Goal: Navigation & Orientation: Understand site structure

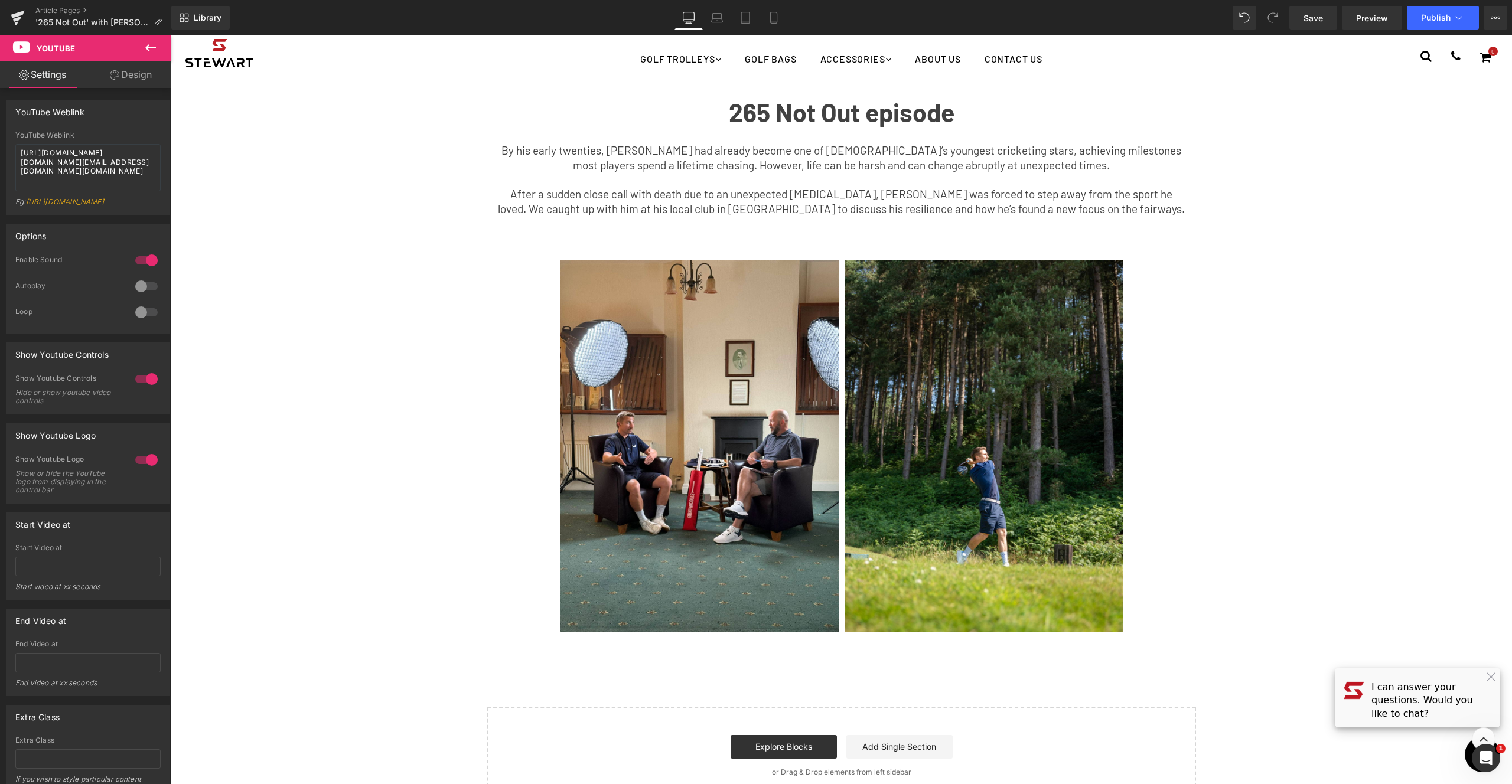
click at [1314, 254] on div "Youtube Row 265 Not Out episode Text Block By his early twenties, [PERSON_NAME]…" at bounding box center [841, 134] width 1342 height 1340
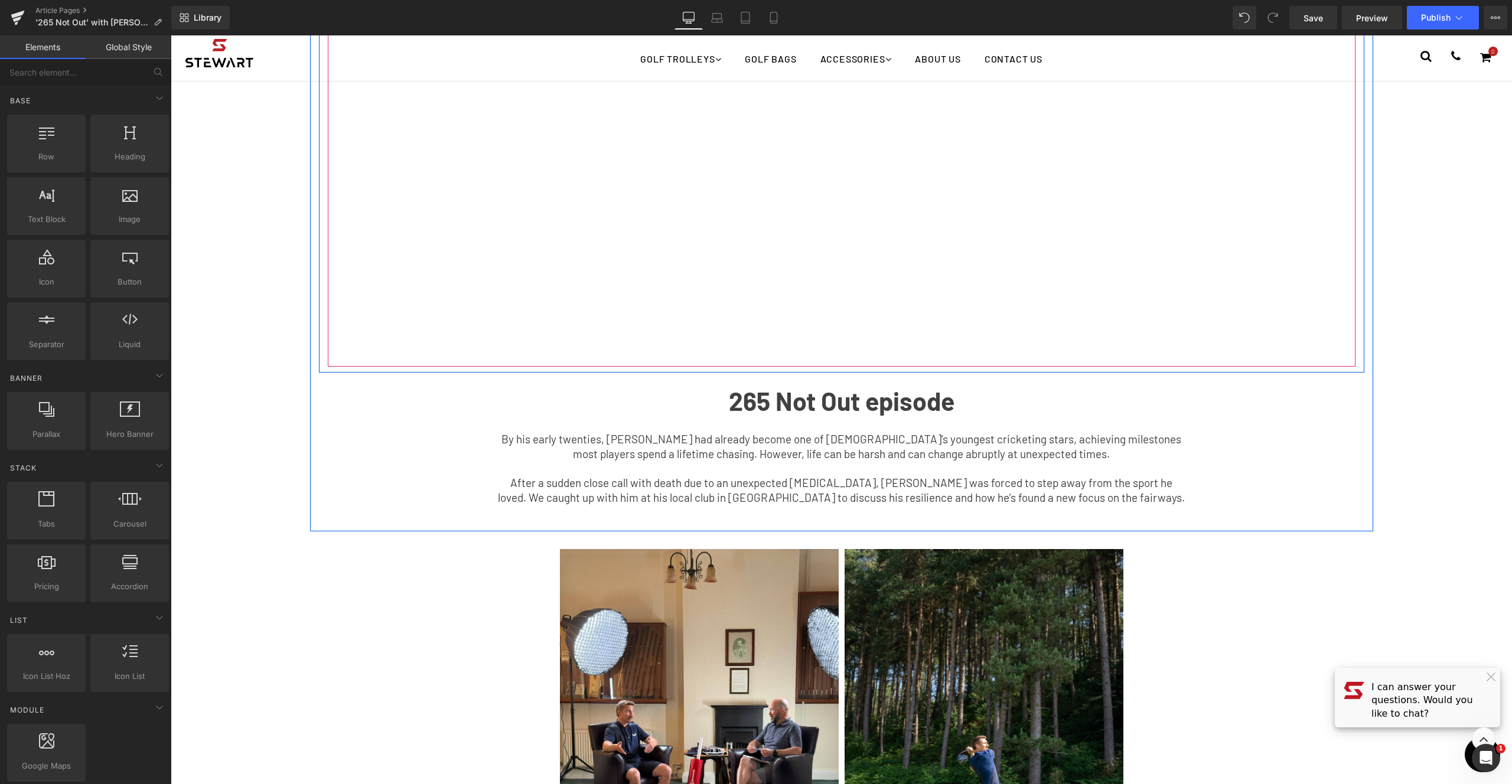
scroll to position [270, 0]
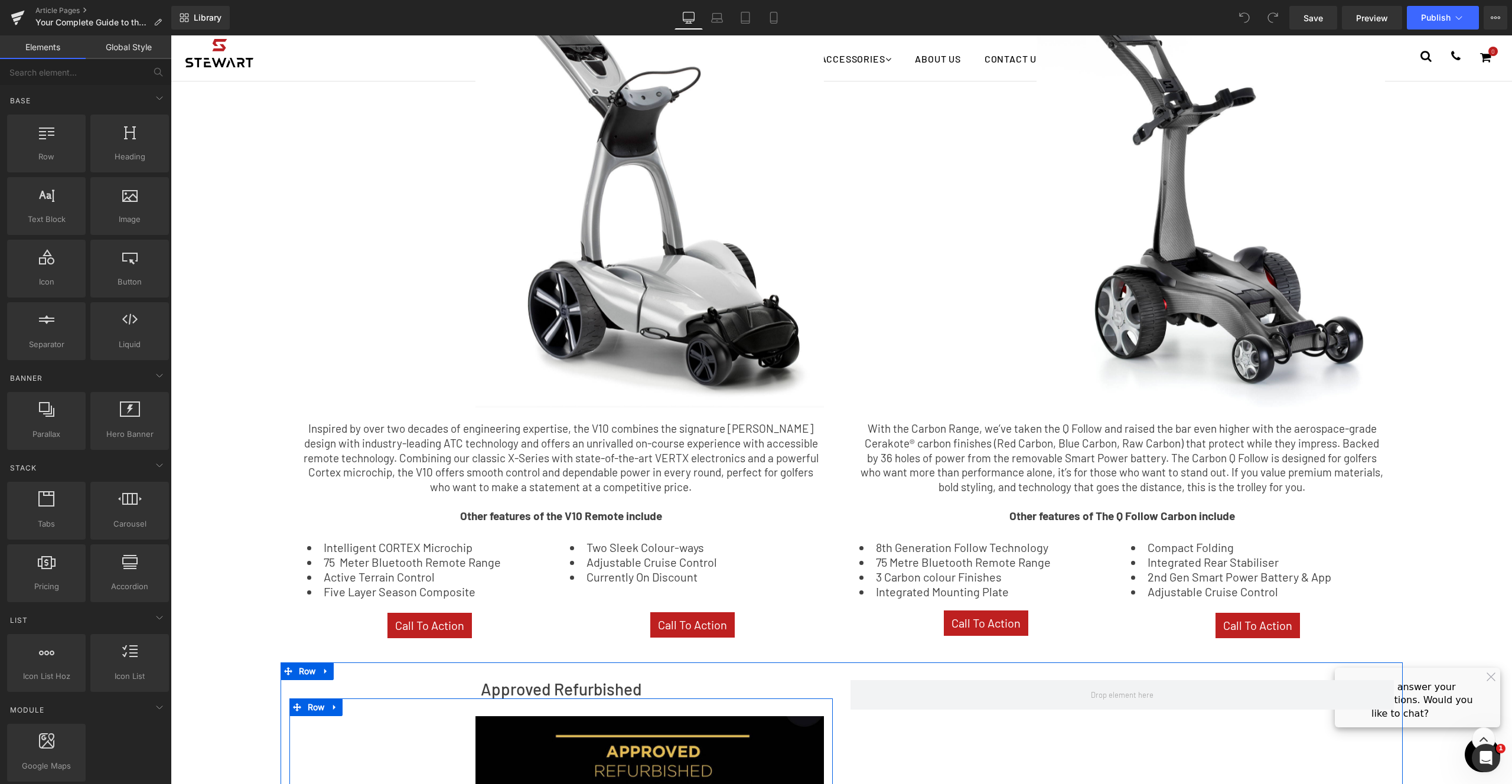
scroll to position [1149, 0]
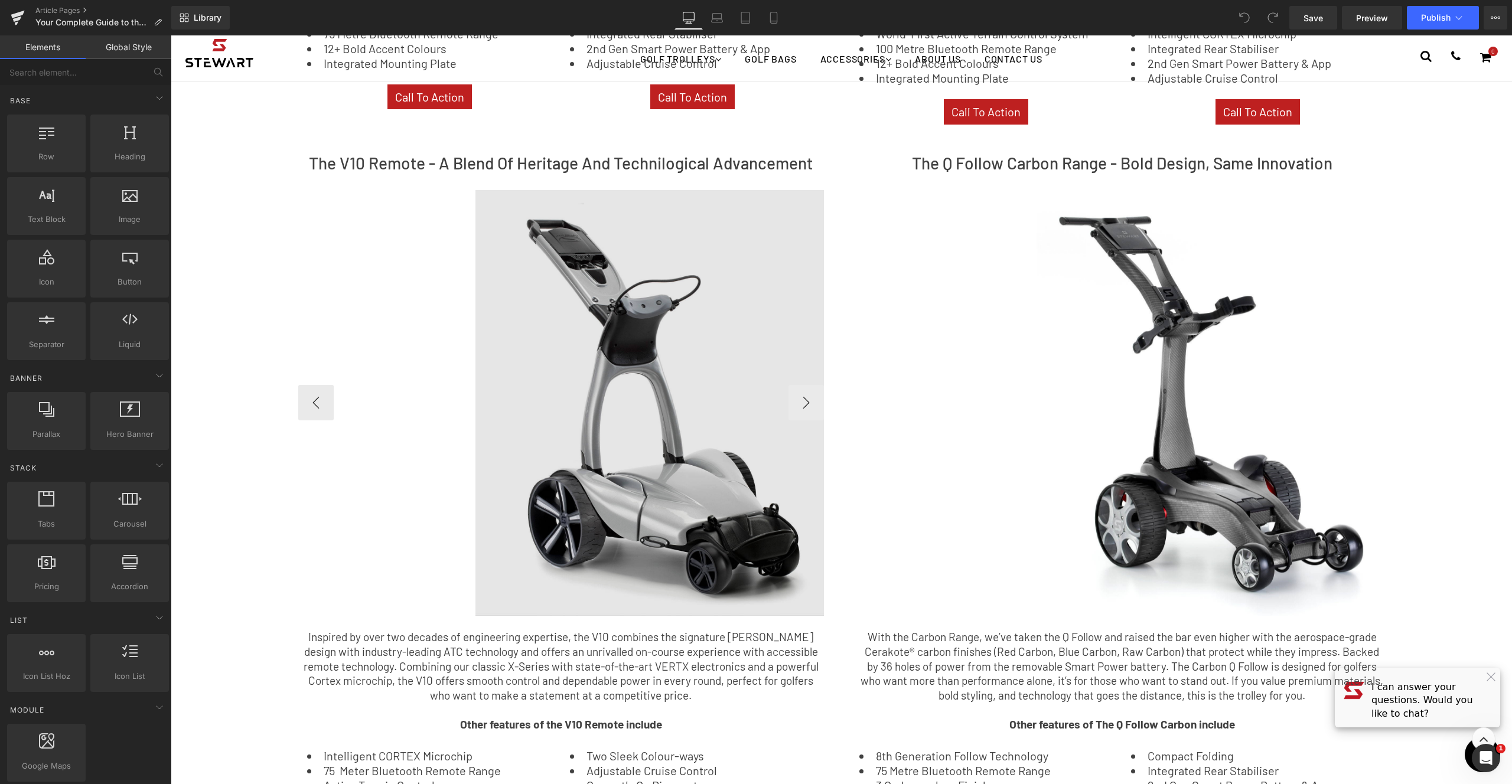
click at [703, 381] on img at bounding box center [652, 403] width 354 height 426
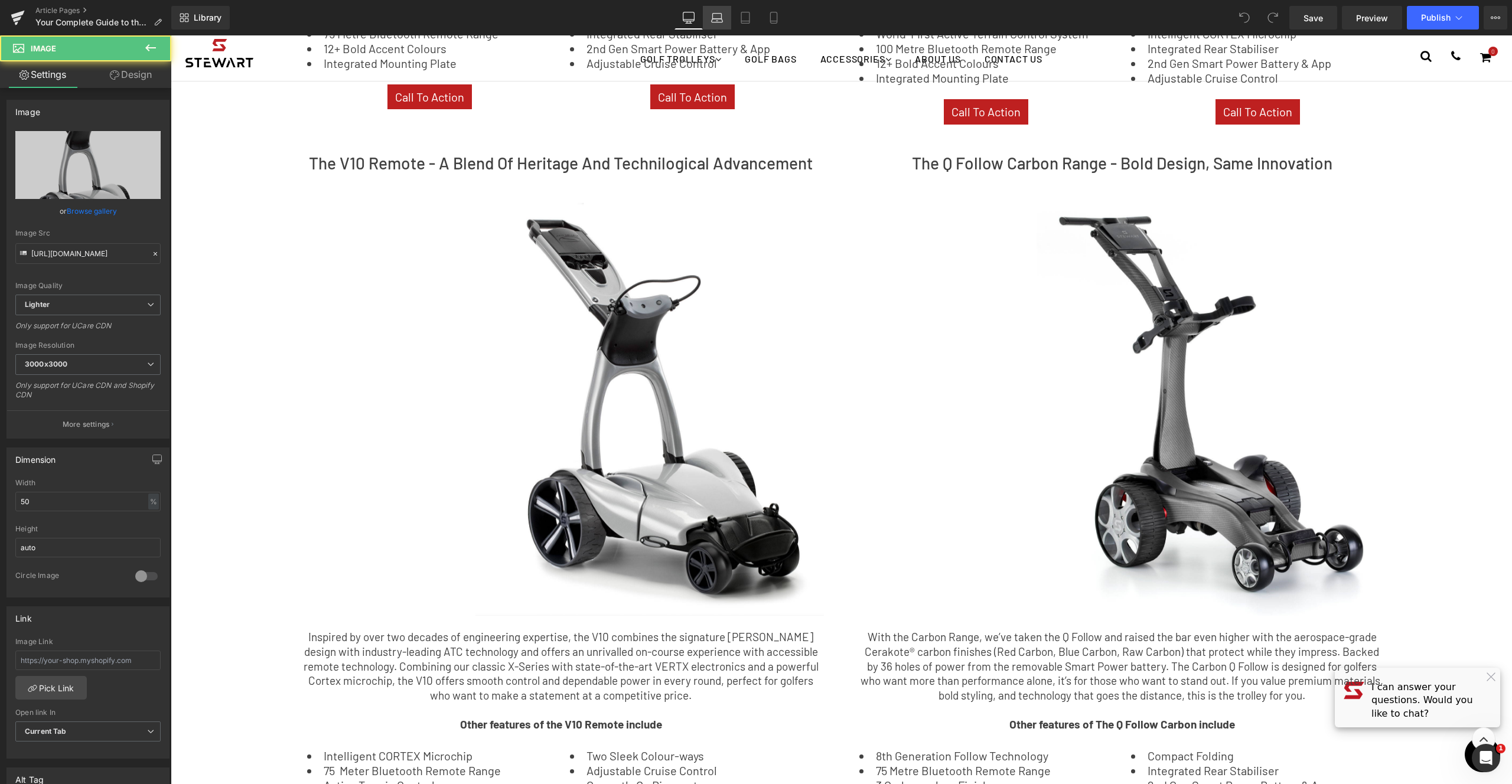
click at [716, 20] on icon at bounding box center [717, 17] width 12 height 12
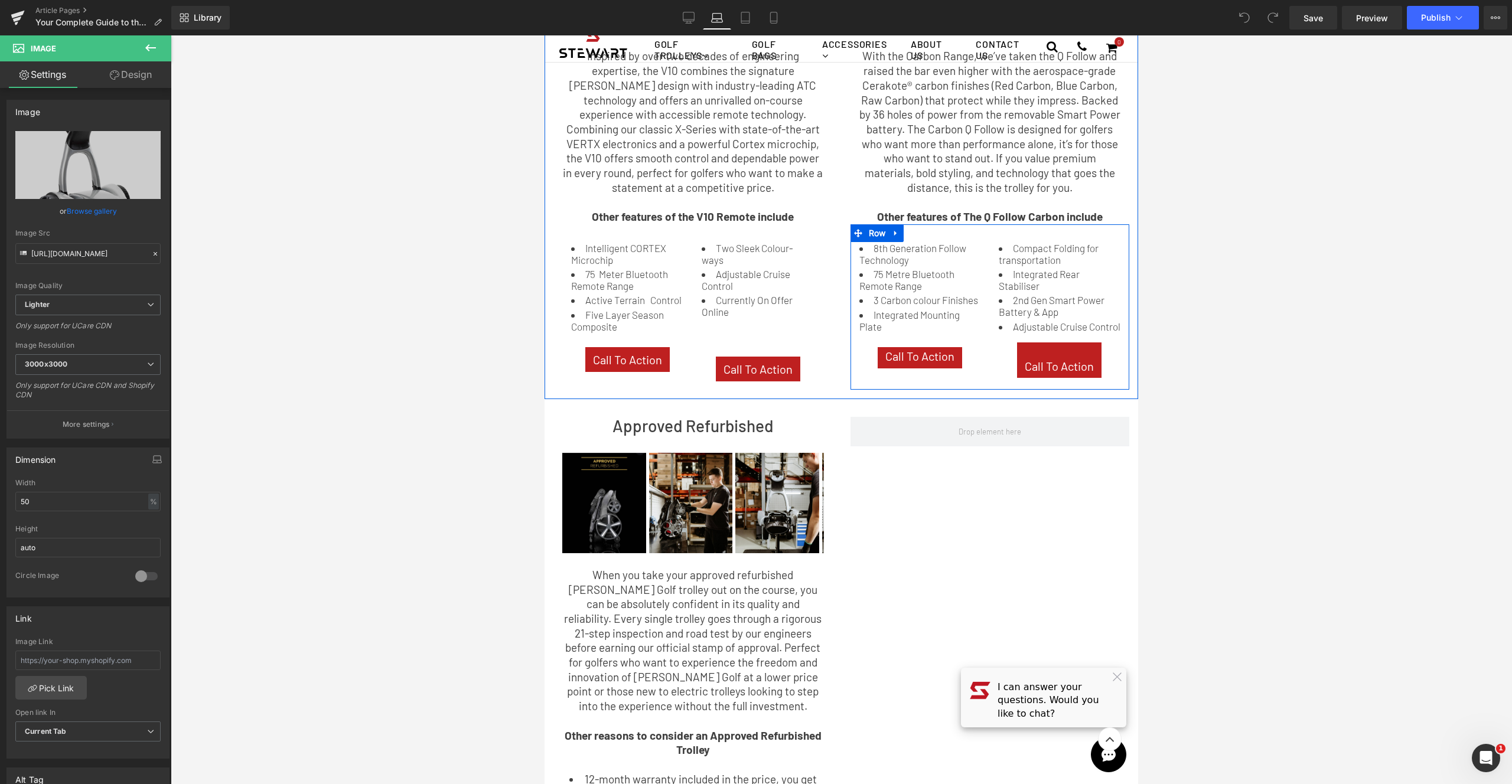
scroll to position [1225, 0]
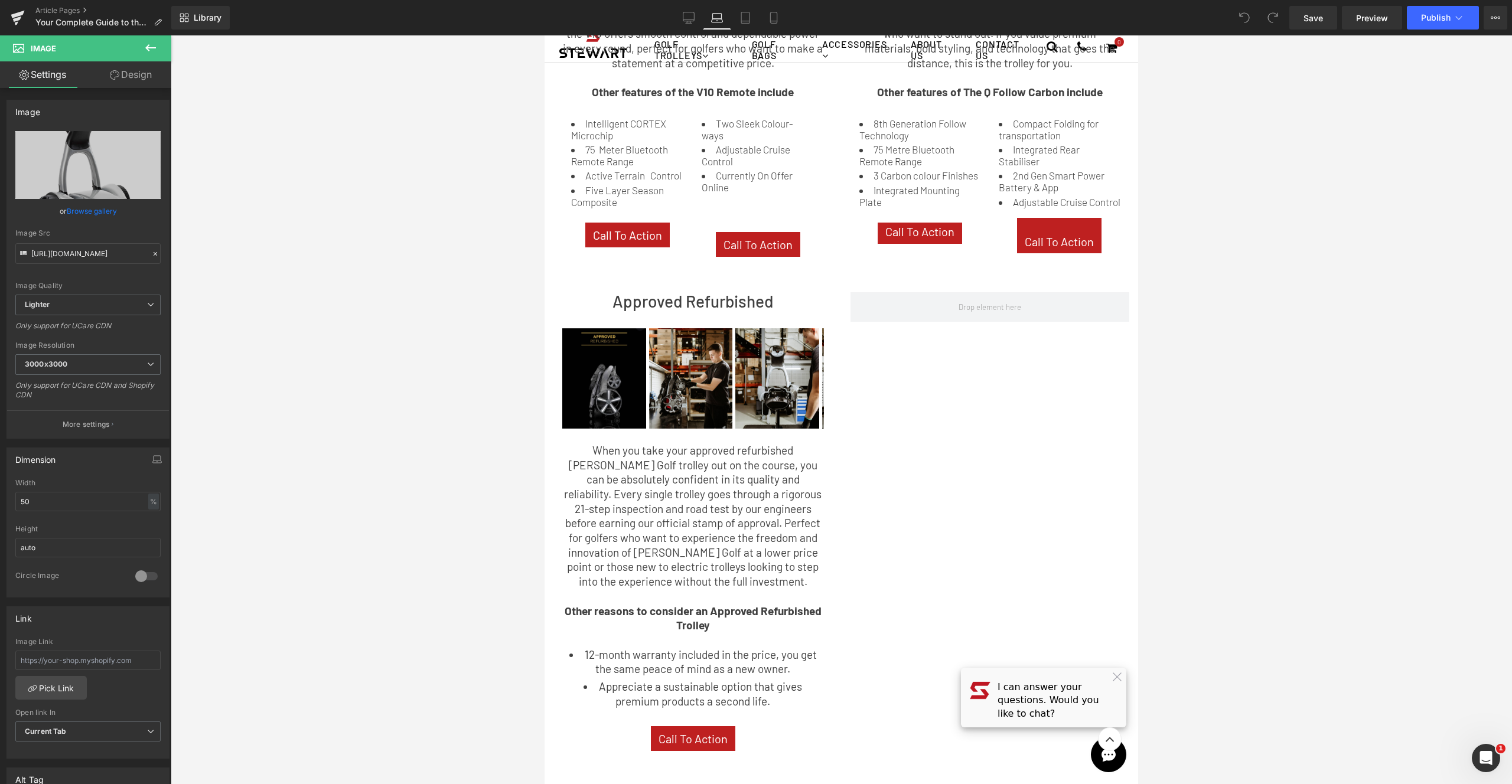
drag, startPoint x: 756, startPoint y: 21, endPoint x: 757, endPoint y: 33, distance: 12.0
click at [756, 21] on link "Tablet" at bounding box center [746, 18] width 28 height 24
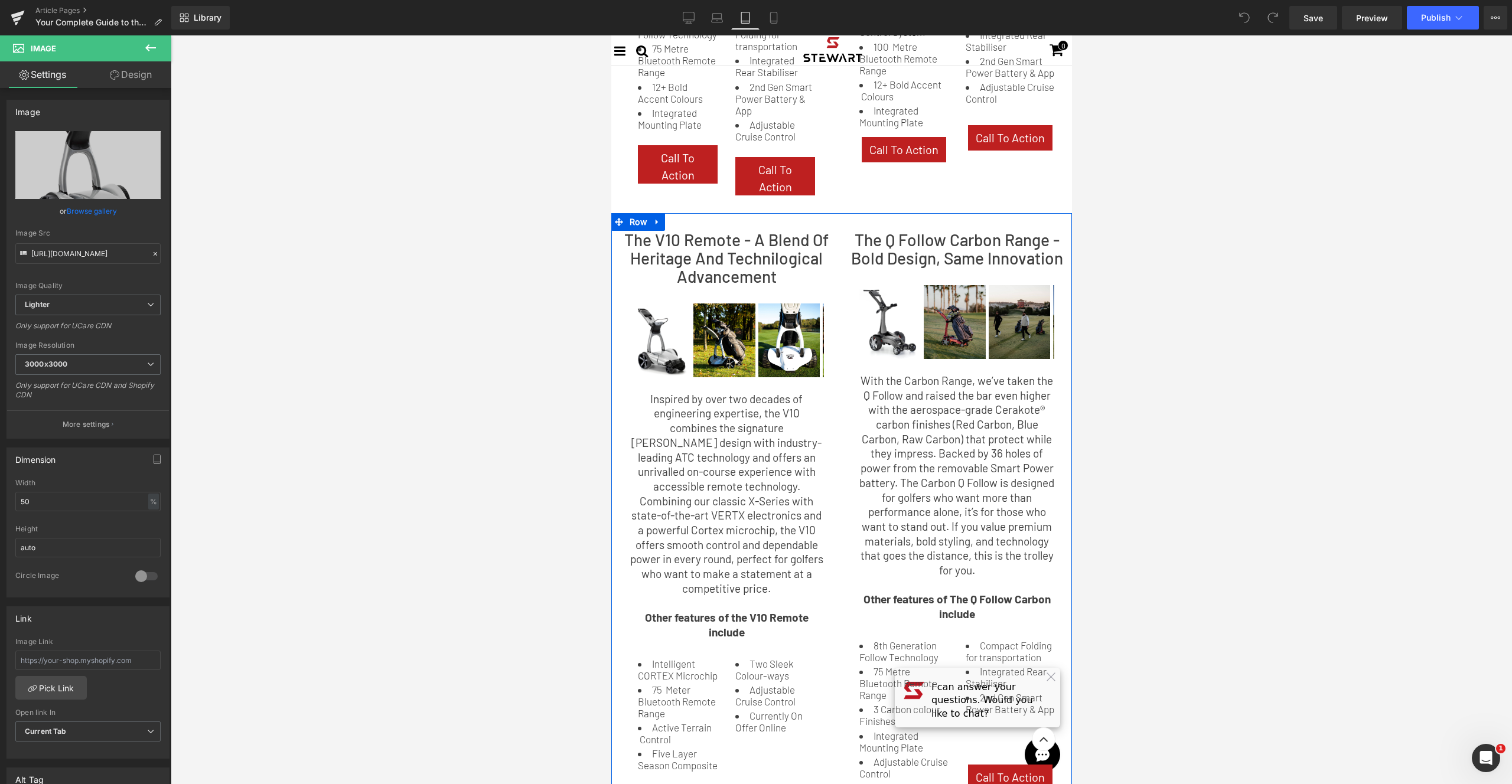
scroll to position [815, 0]
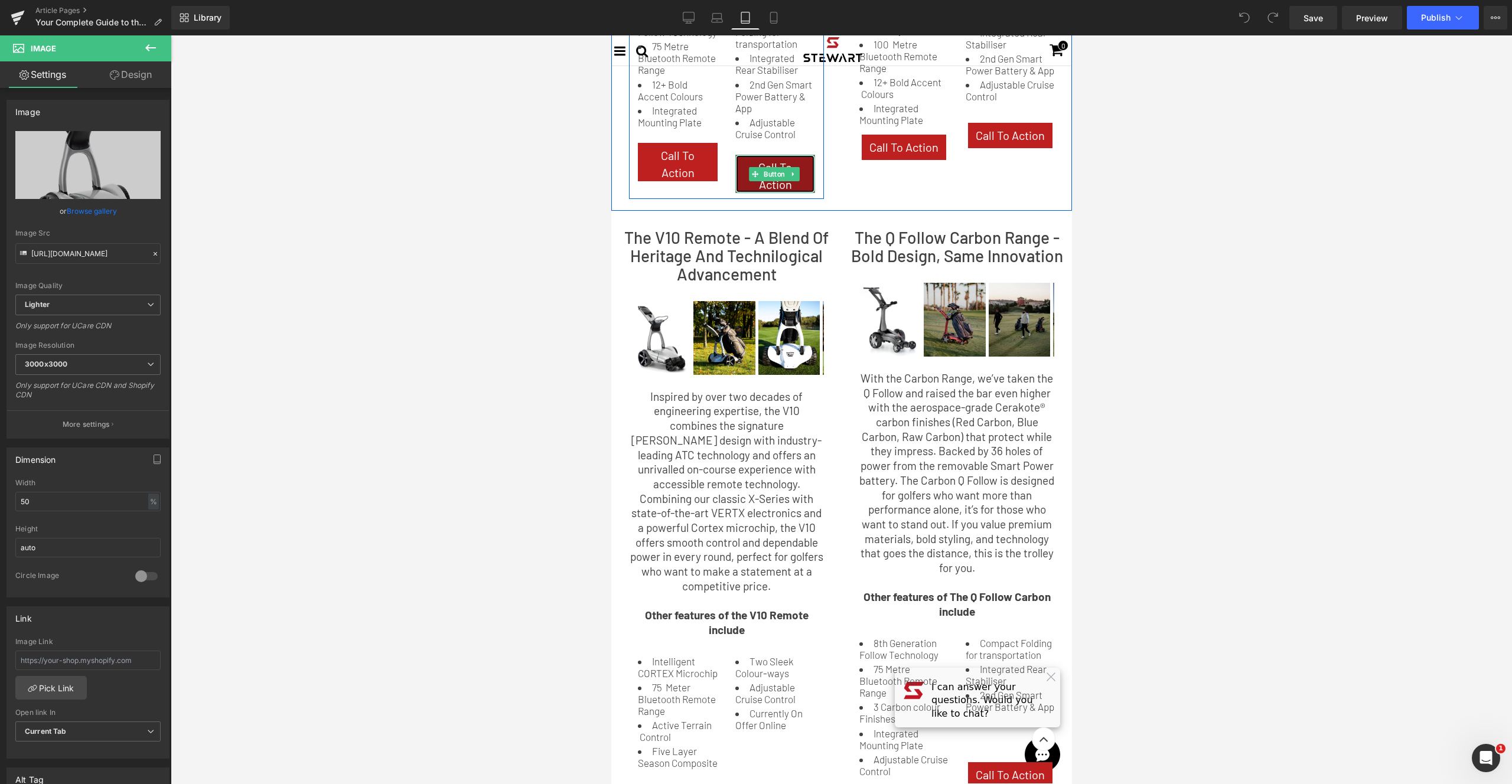
click at [791, 159] on span "Call To Action" at bounding box center [775, 176] width 64 height 34
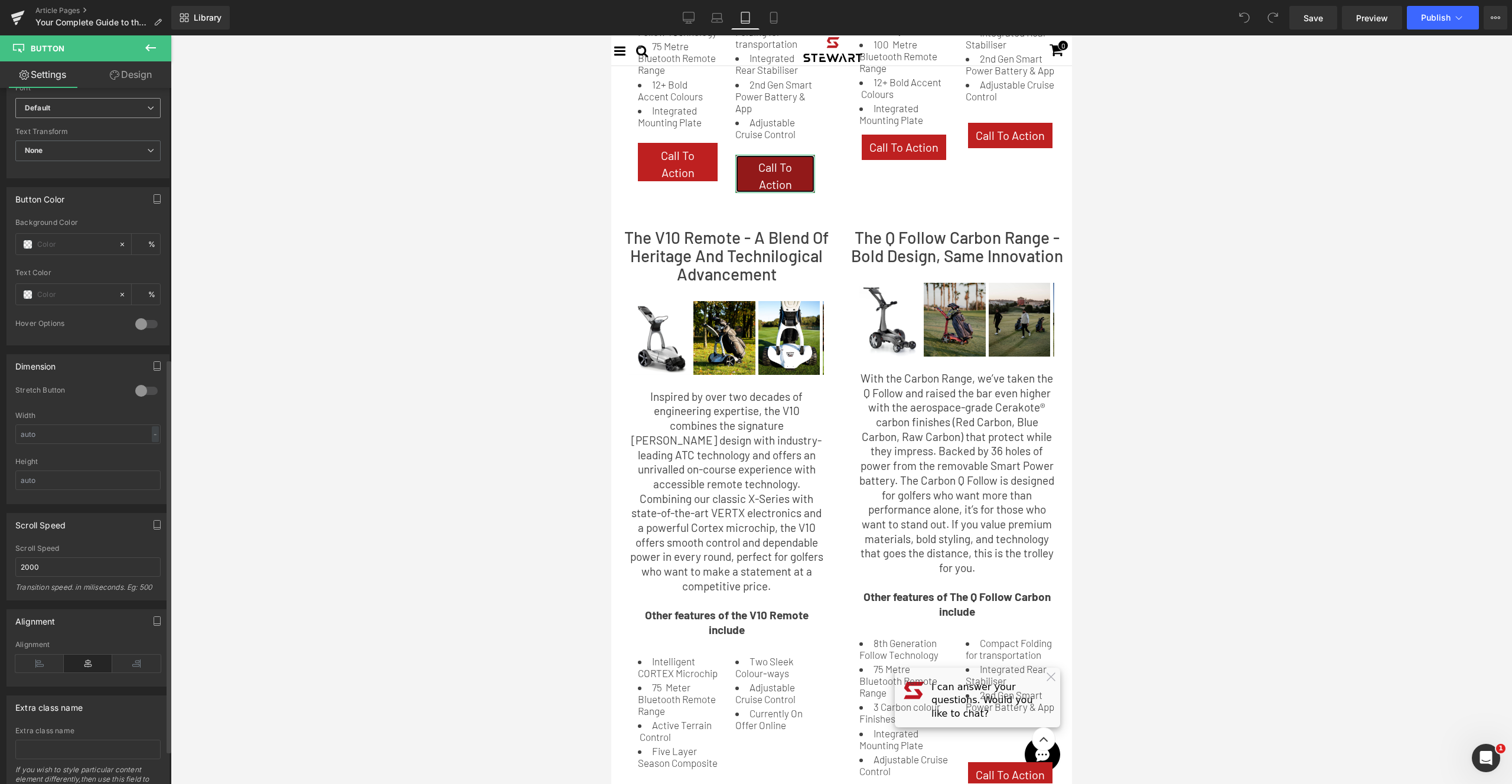
scroll to position [479, 0]
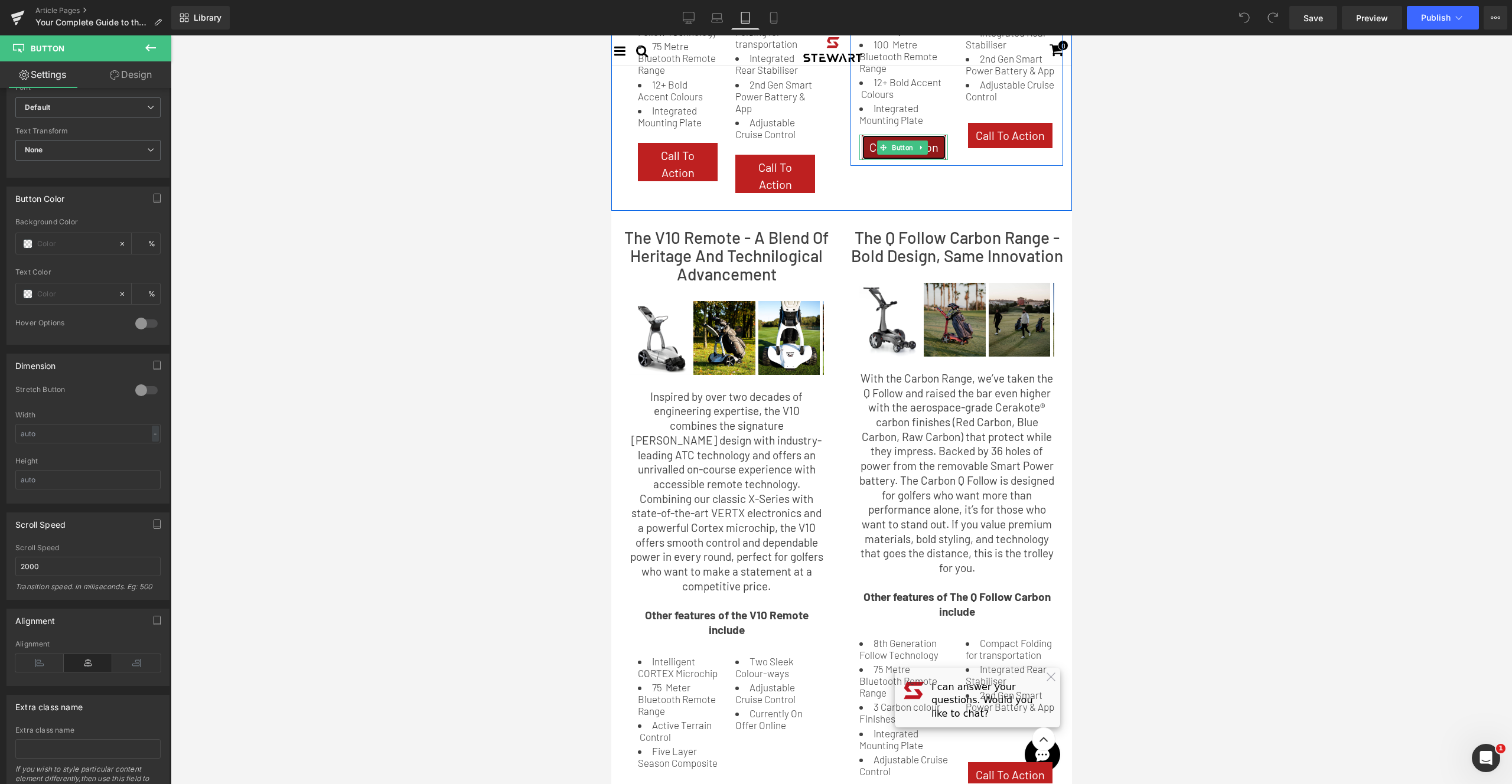
click at [869, 139] on span "Call To Action" at bounding box center [903, 147] width 69 height 17
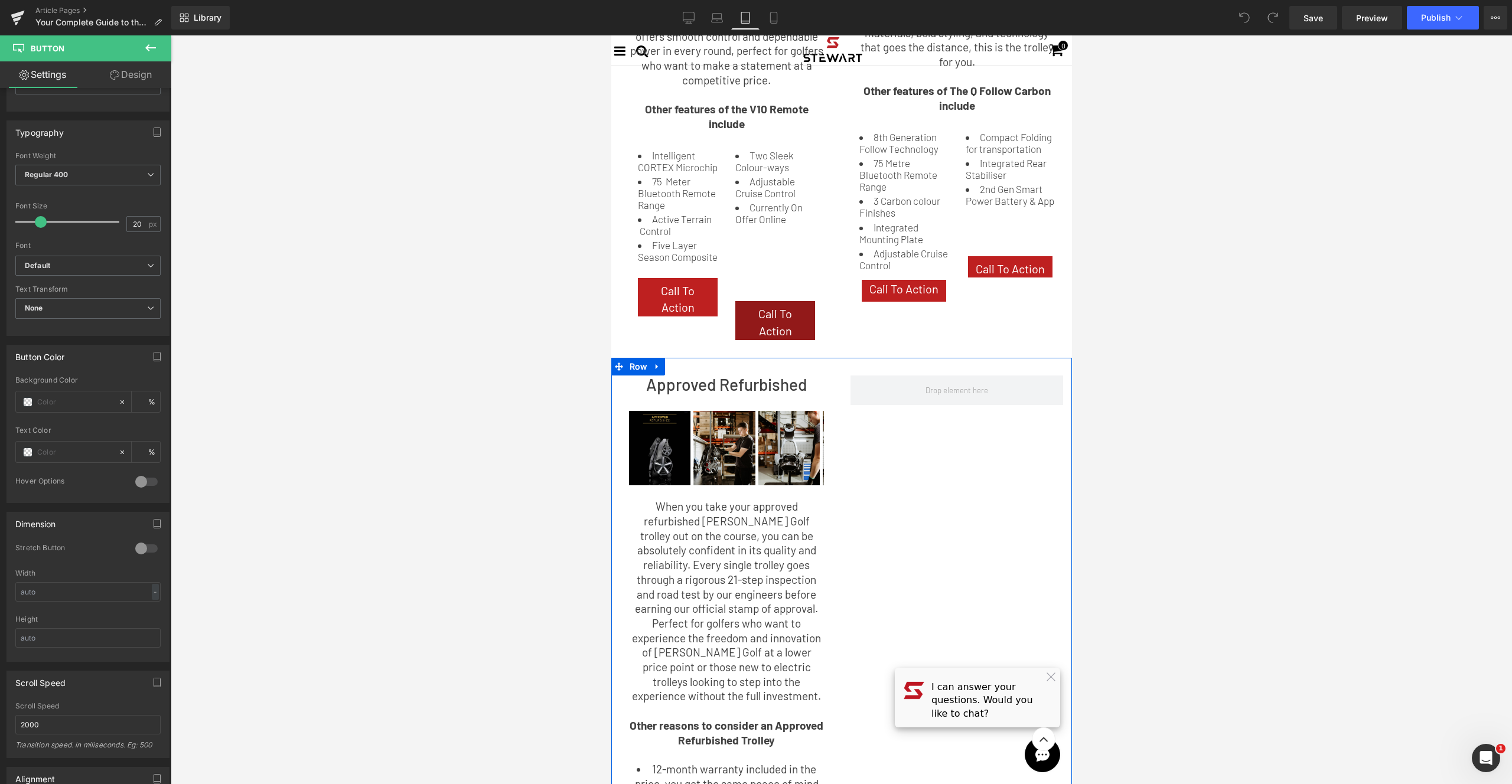
scroll to position [1159, 0]
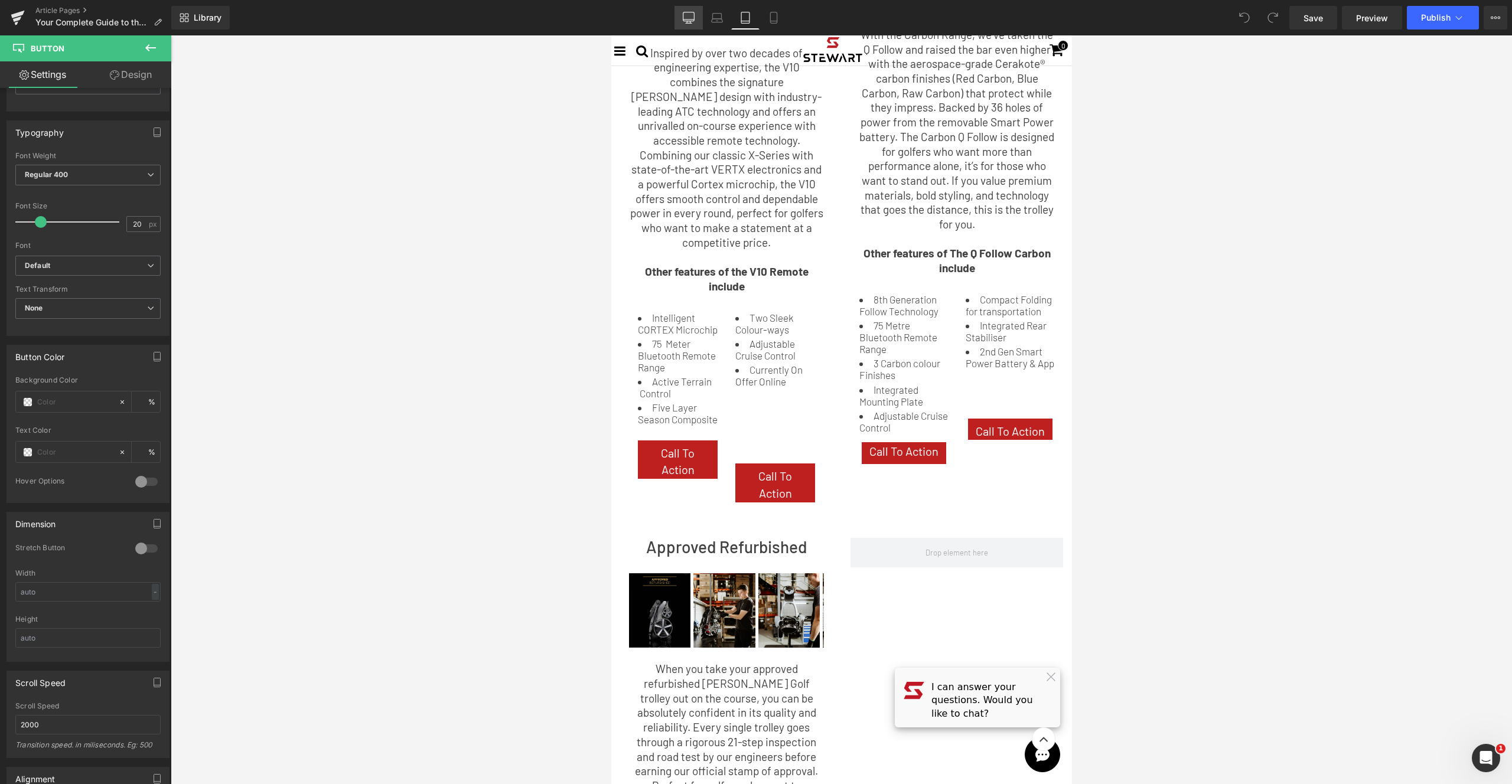
click at [681, 20] on link "Desktop" at bounding box center [689, 18] width 28 height 24
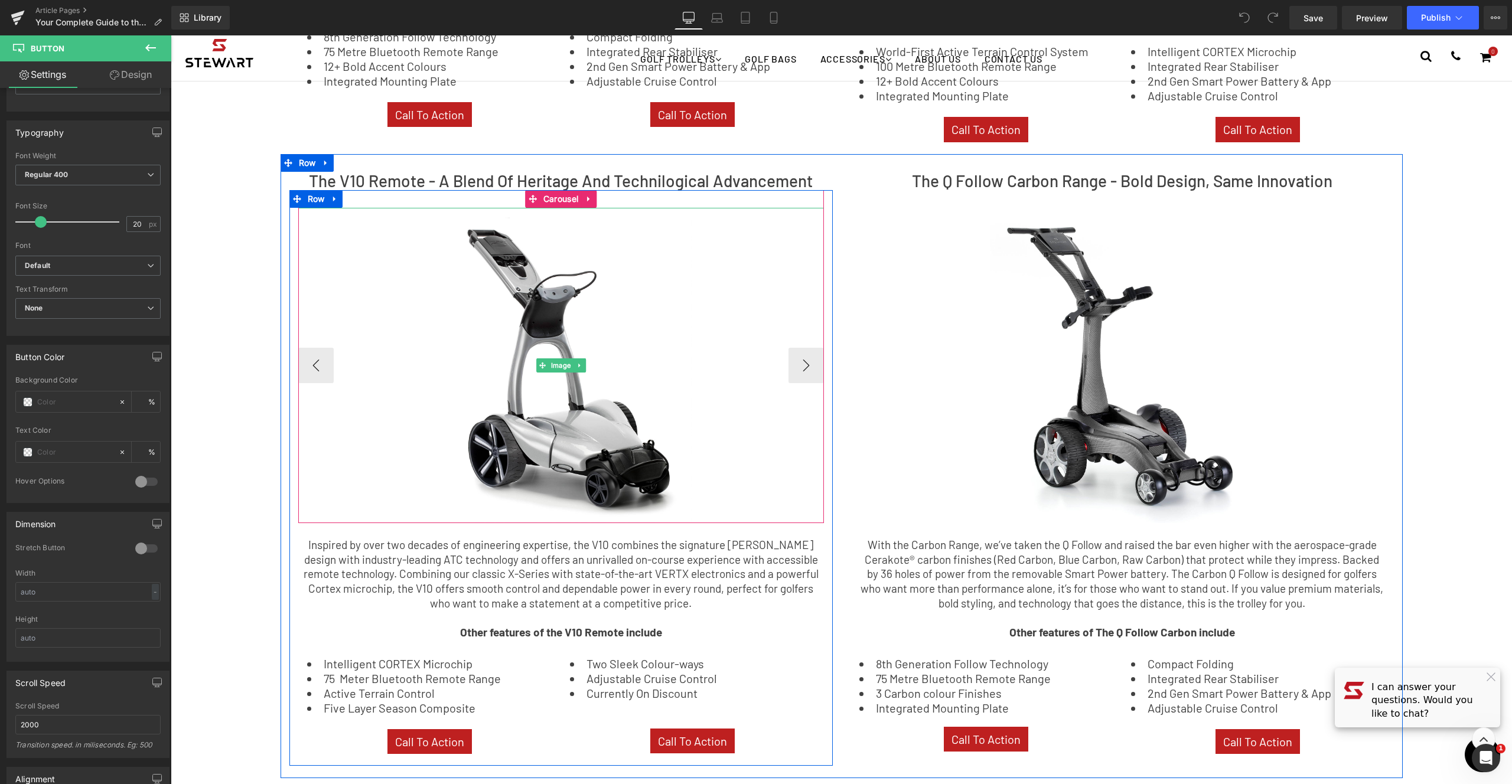
scroll to position [1179, 0]
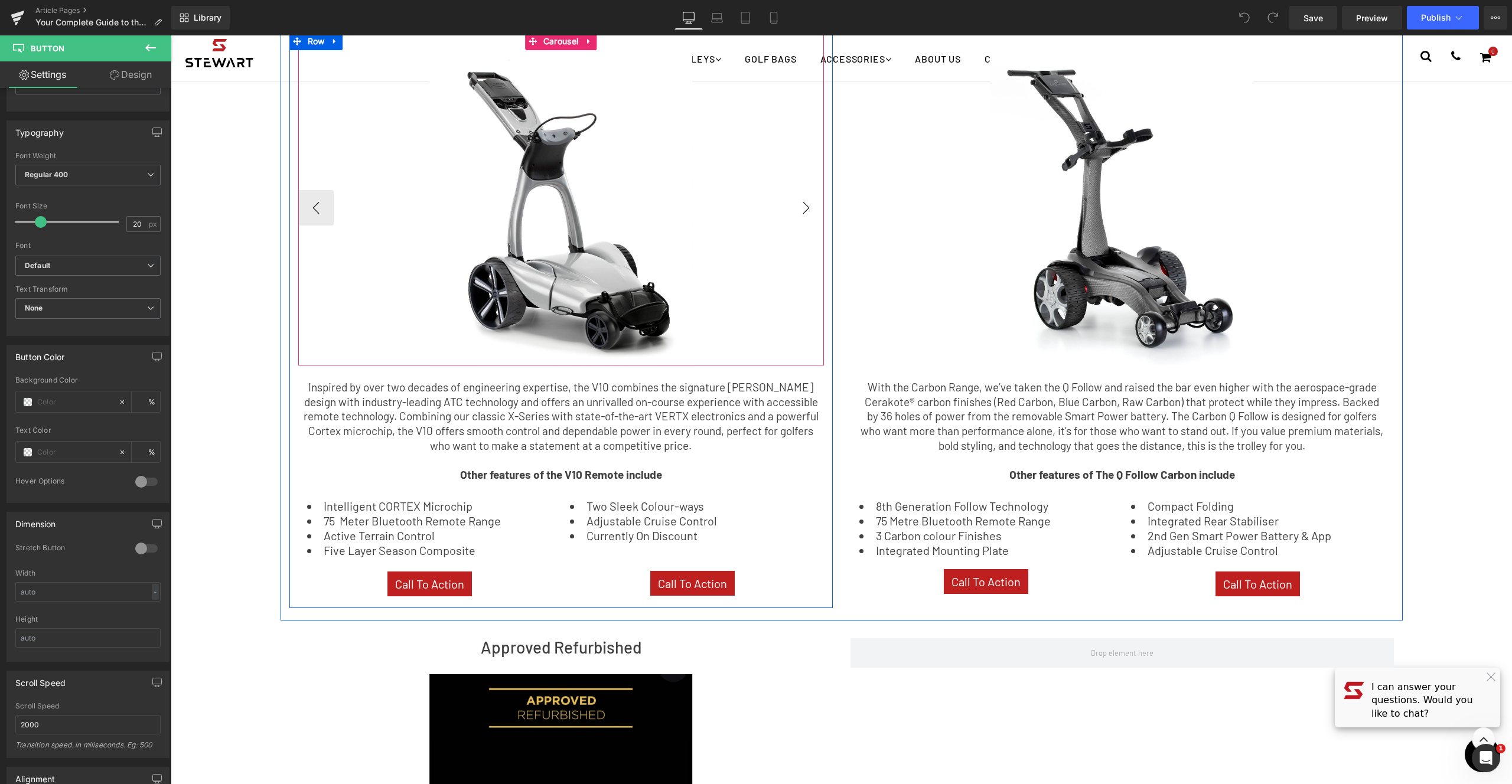
click at [804, 207] on button "›" at bounding box center [806, 208] width 35 height 35
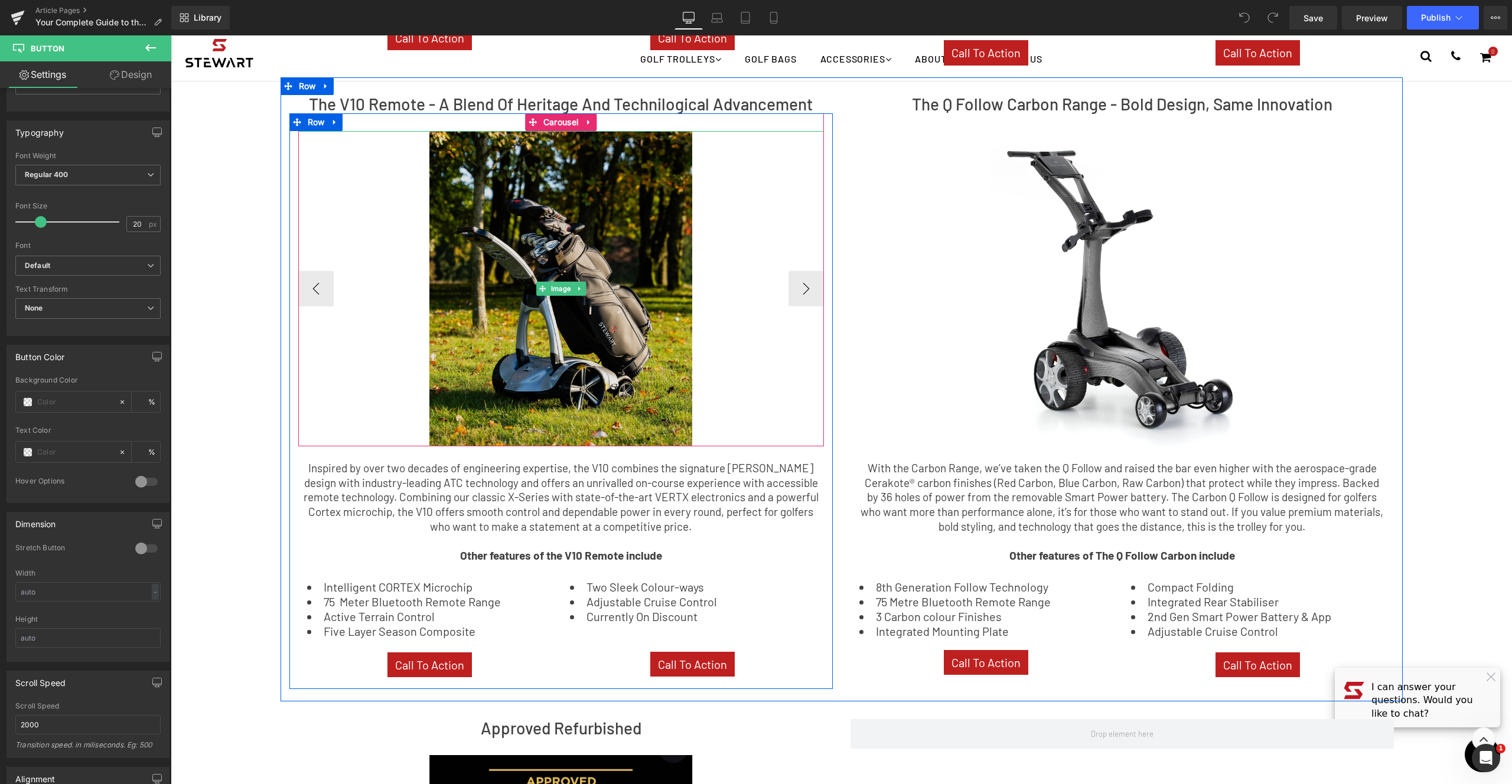
scroll to position [961, 0]
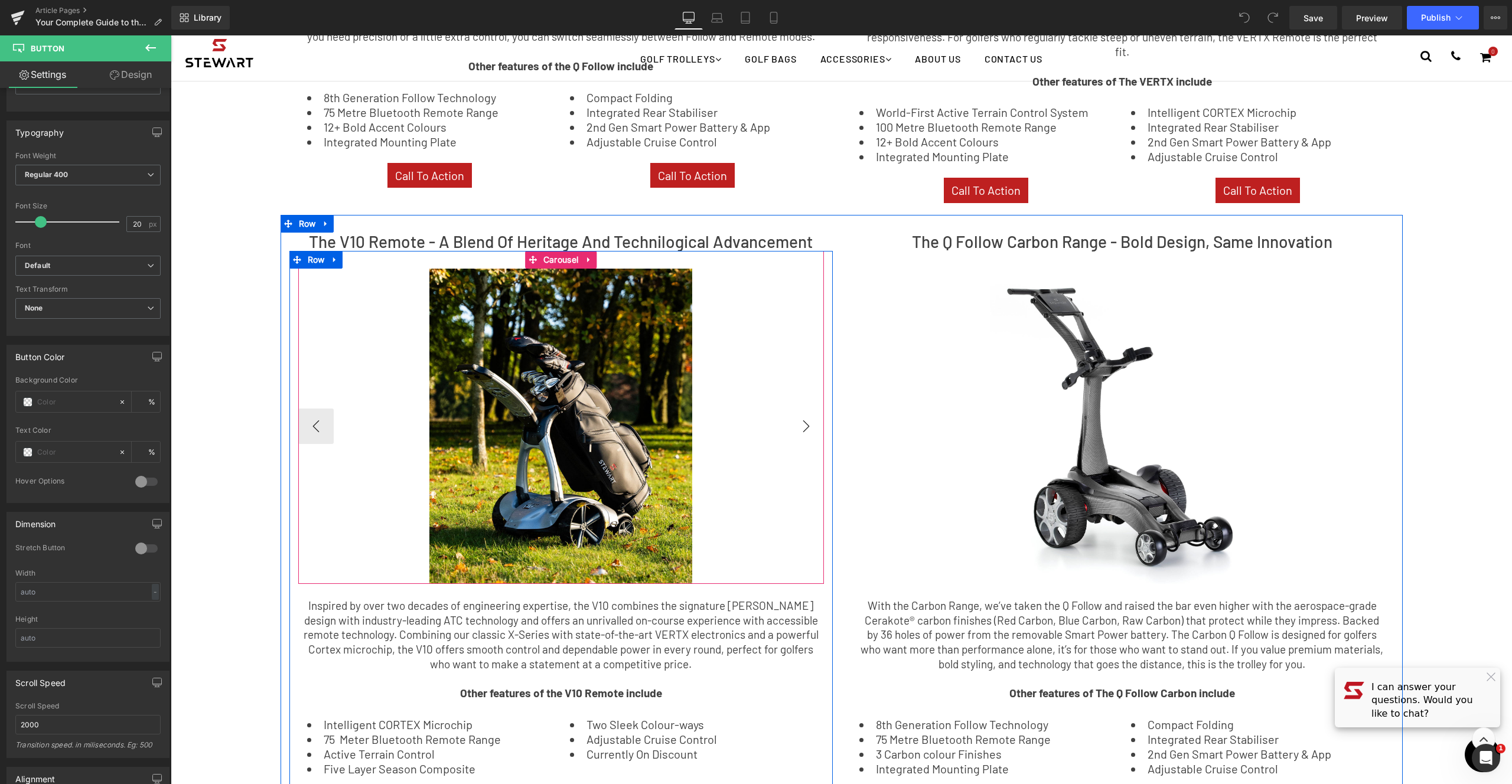
click at [789, 408] on button "›" at bounding box center [806, 426] width 35 height 35
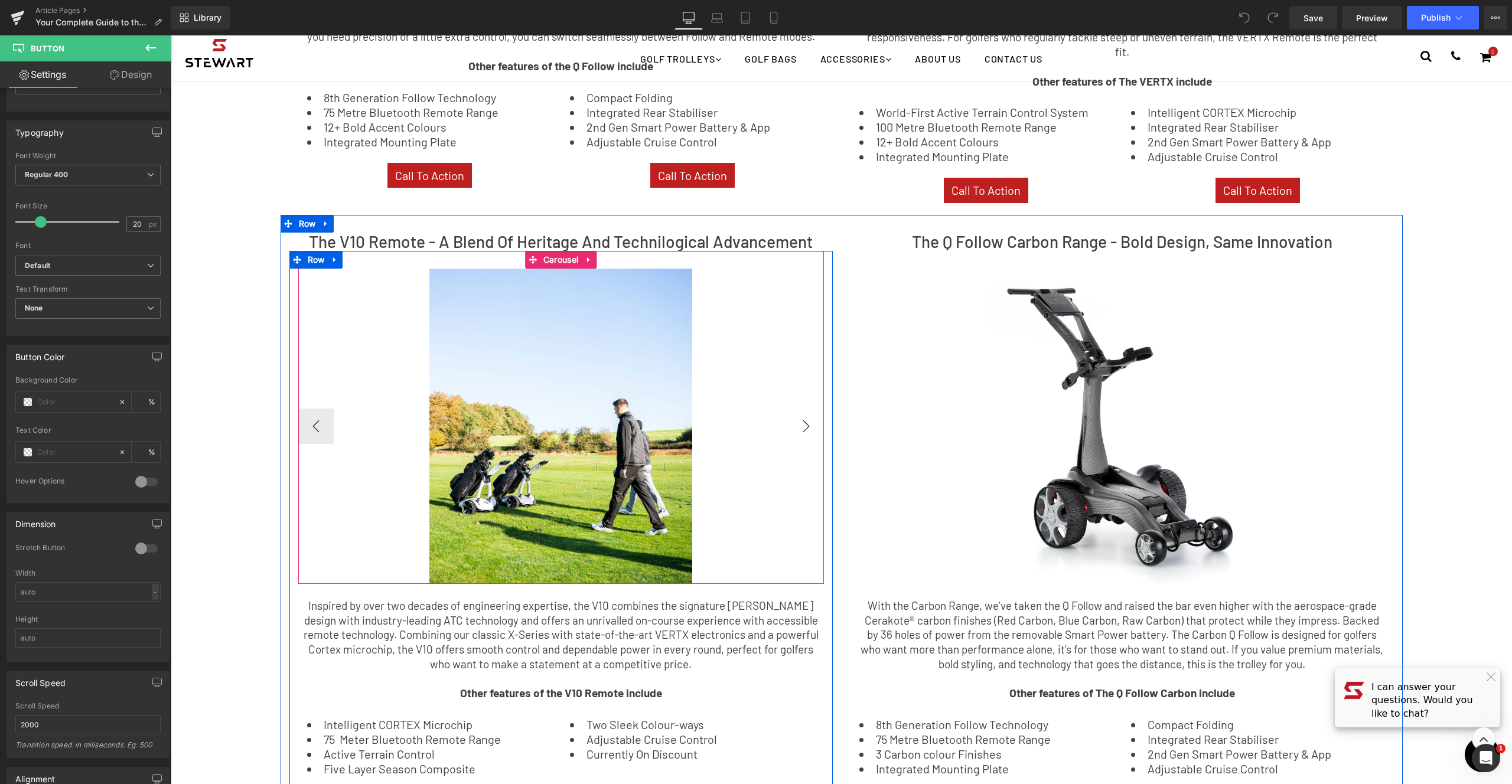
click at [789, 408] on button "›" at bounding box center [806, 426] width 35 height 35
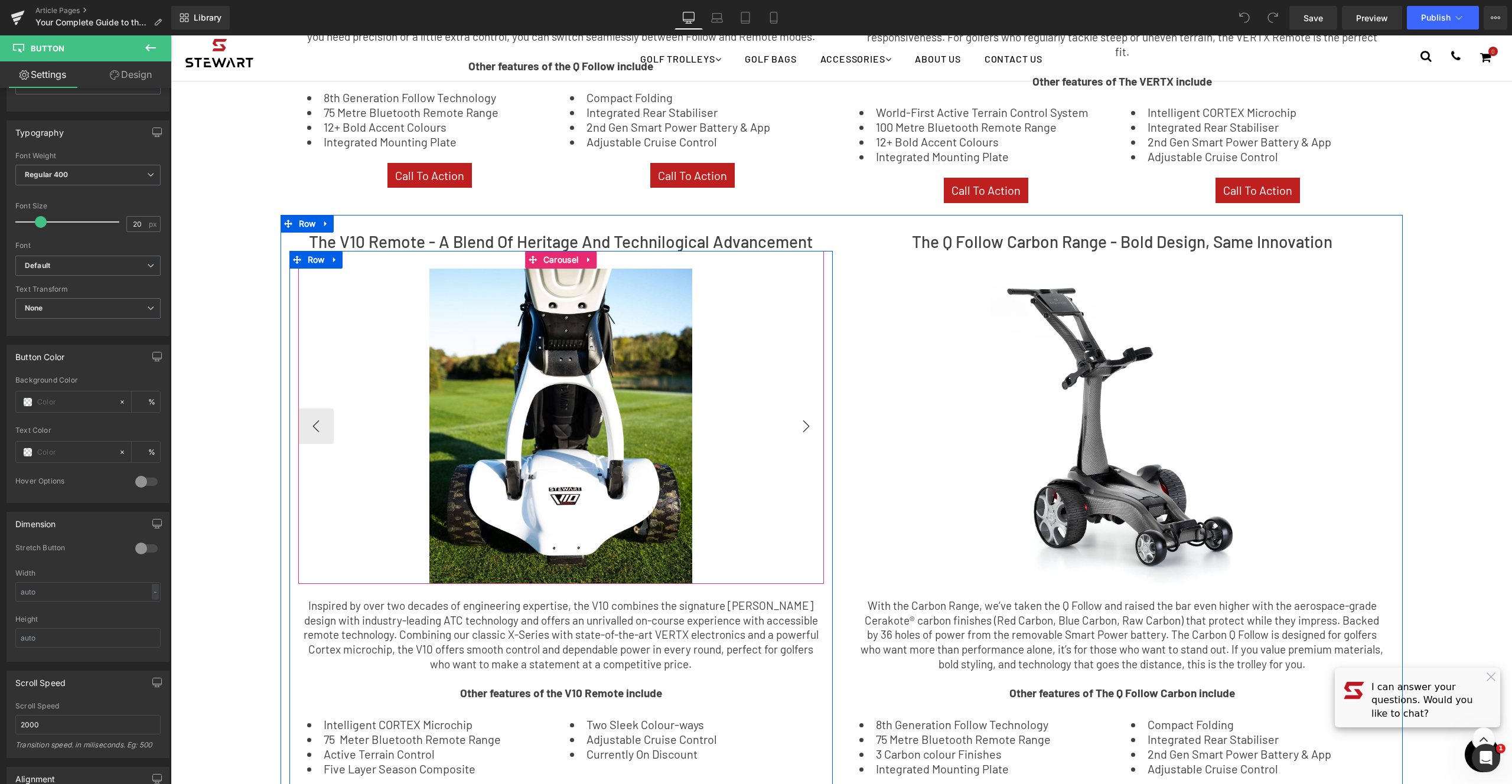
click at [789, 408] on button "›" at bounding box center [806, 426] width 35 height 35
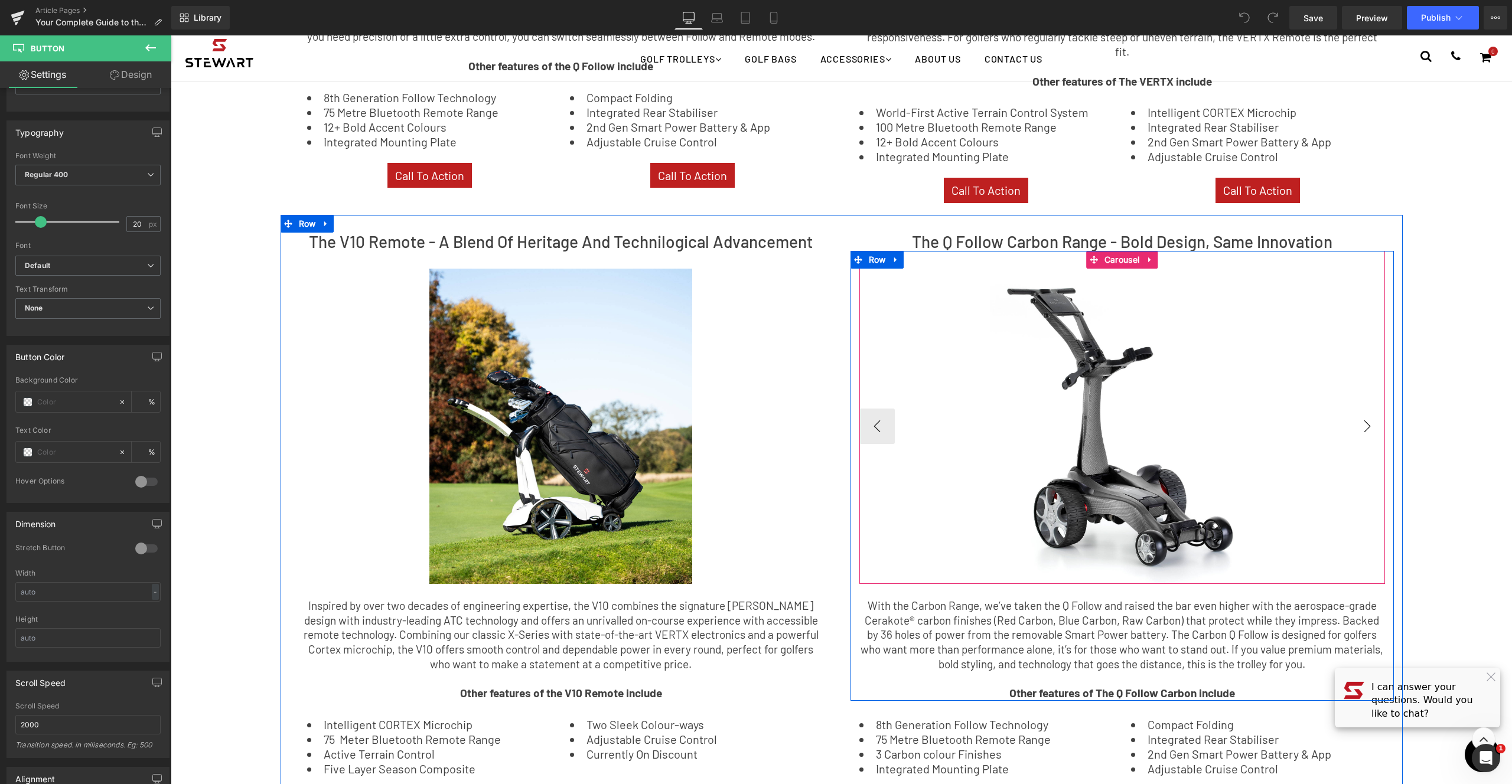
click at [1372, 416] on button "›" at bounding box center [1367, 426] width 35 height 35
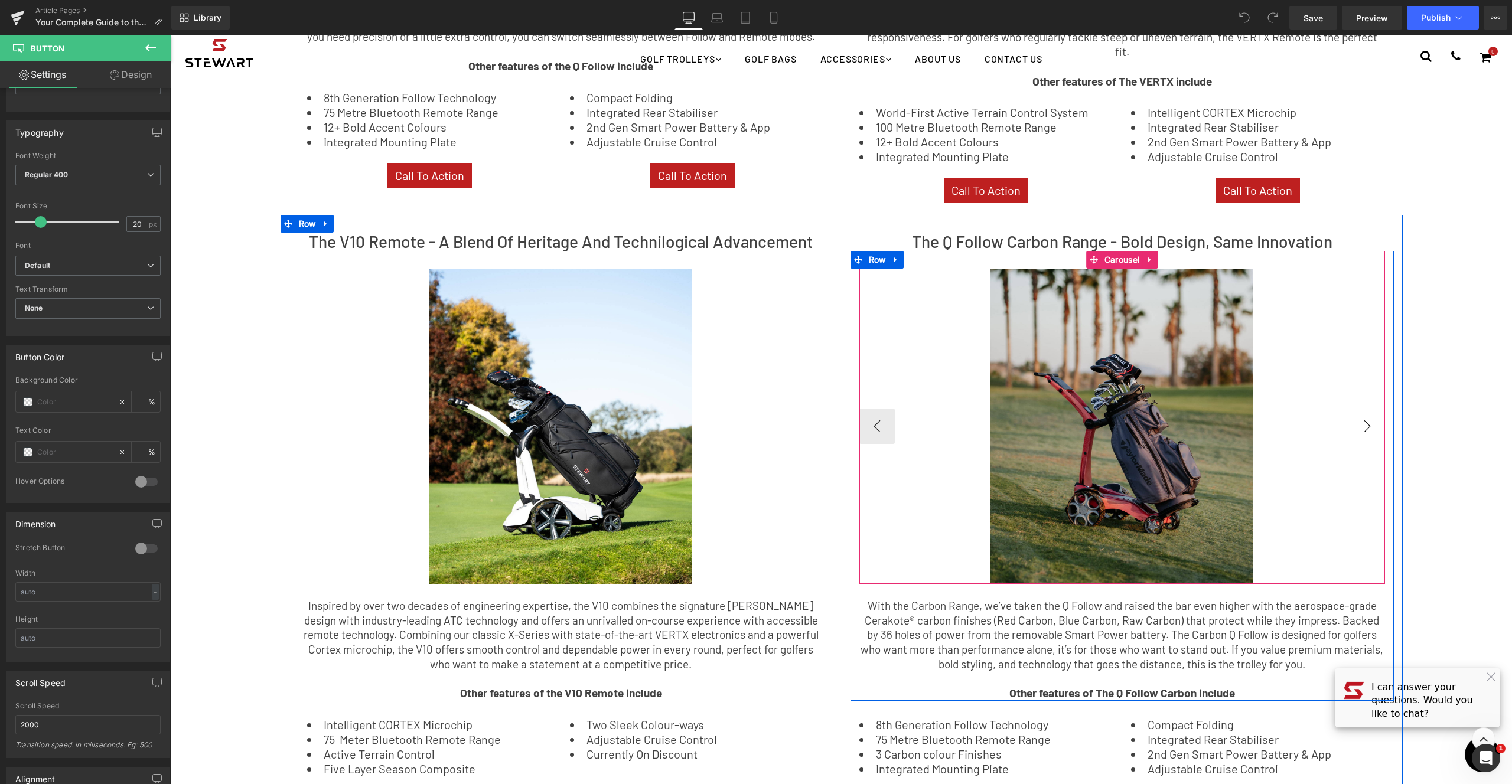
click at [1350, 416] on button "›" at bounding box center [1367, 426] width 35 height 35
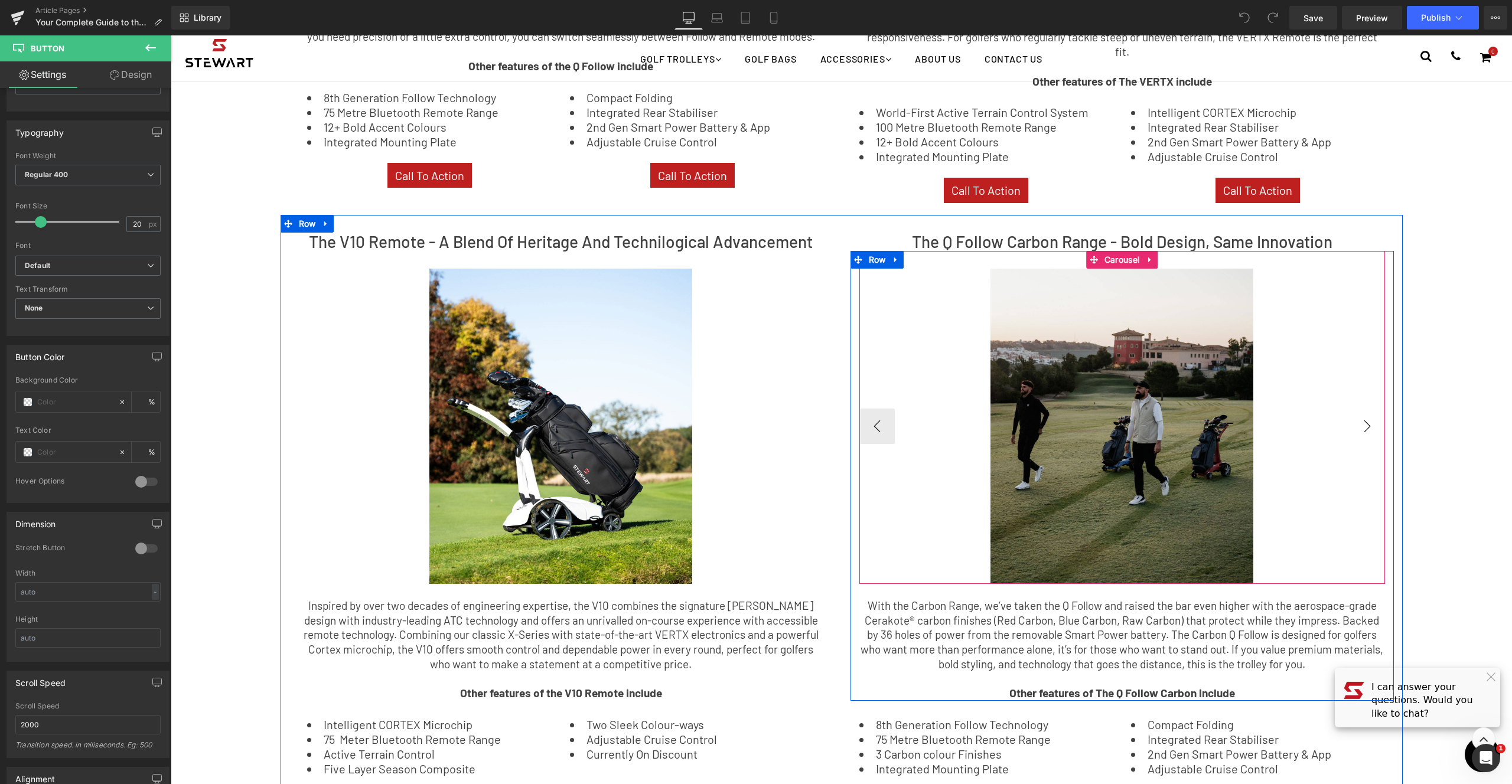
click at [1350, 416] on button "›" at bounding box center [1367, 426] width 35 height 35
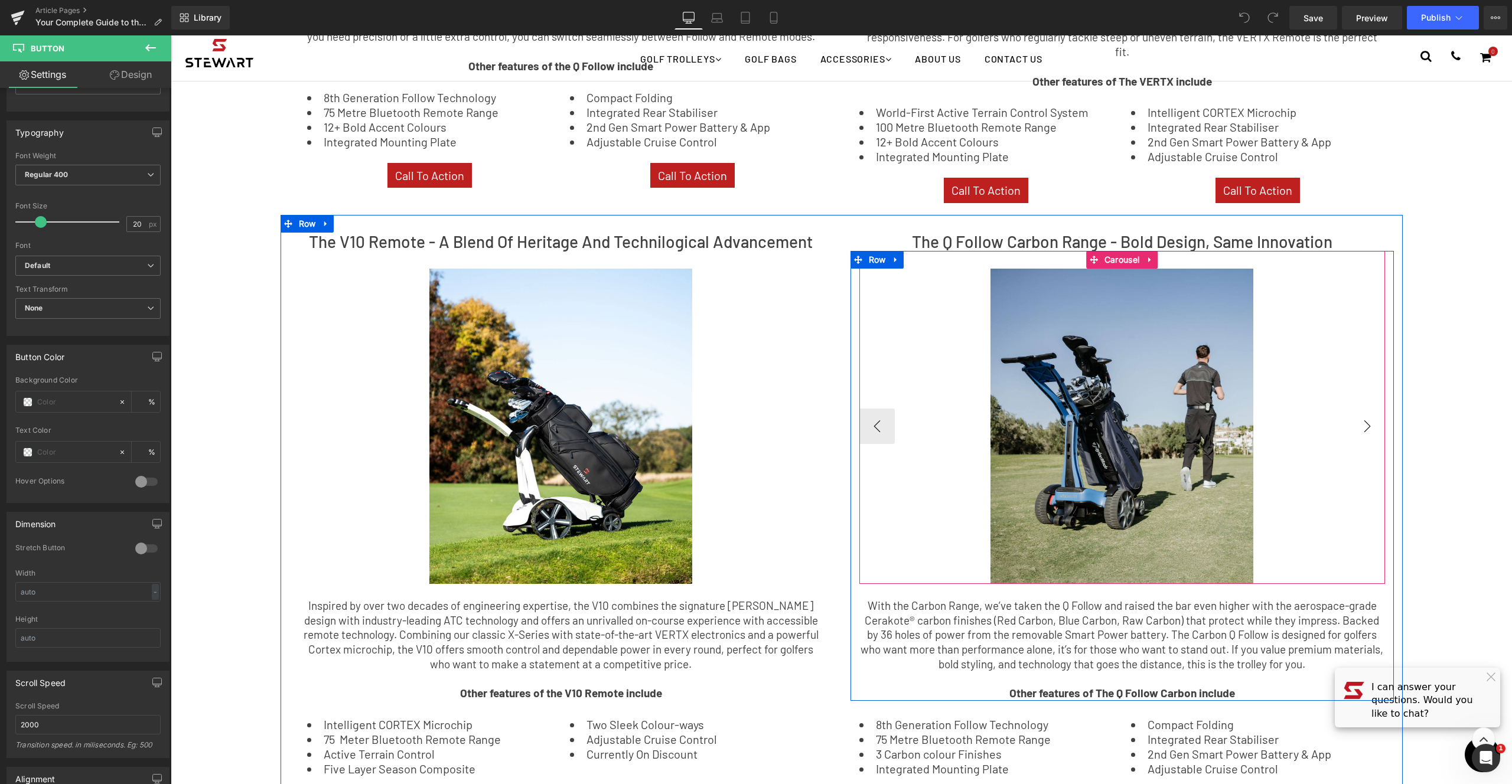
click at [1350, 416] on button "›" at bounding box center [1367, 426] width 35 height 35
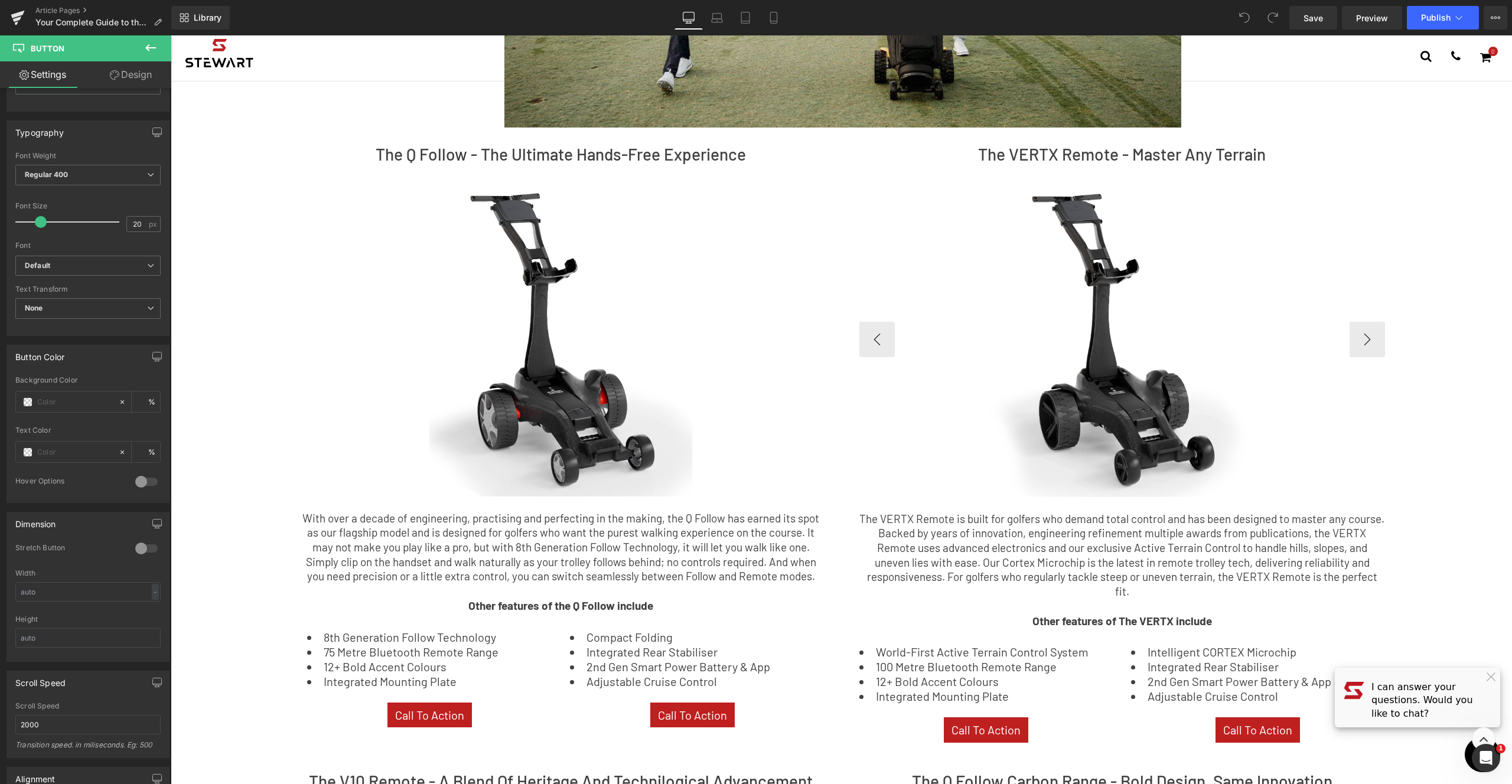
scroll to position [412, 0]
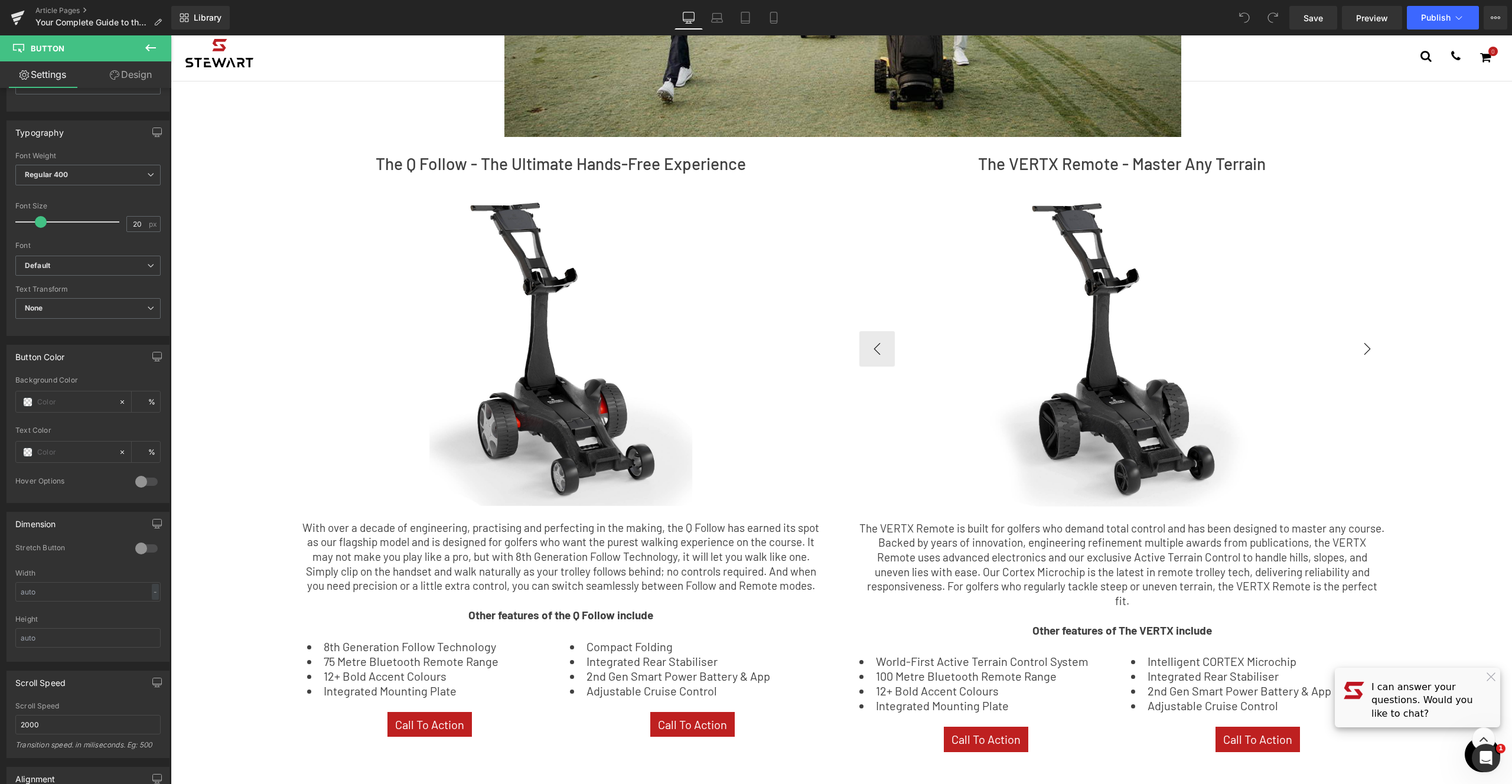
click at [1365, 364] on button "›" at bounding box center [1367, 349] width 35 height 35
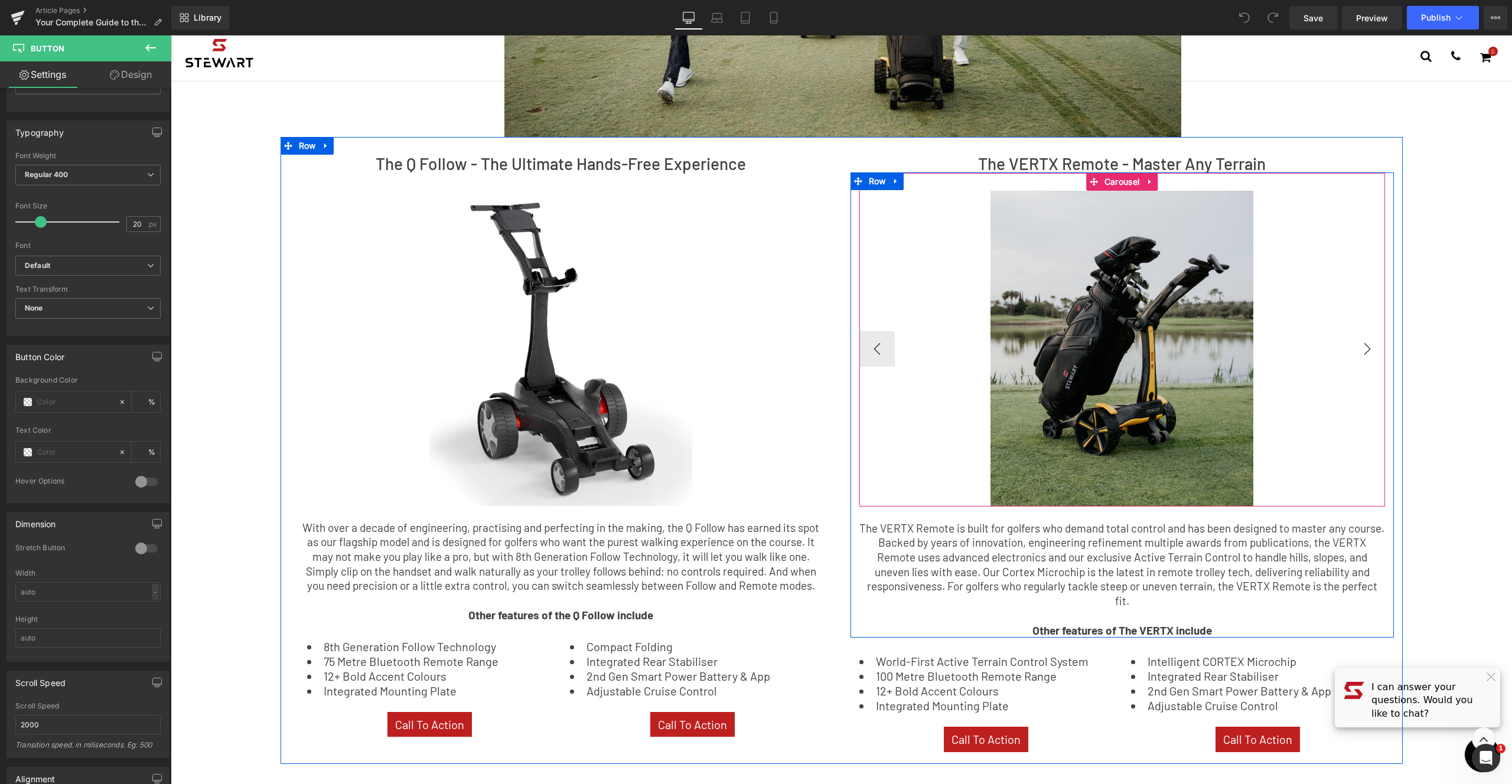
click at [1365, 355] on button "›" at bounding box center [1367, 349] width 35 height 35
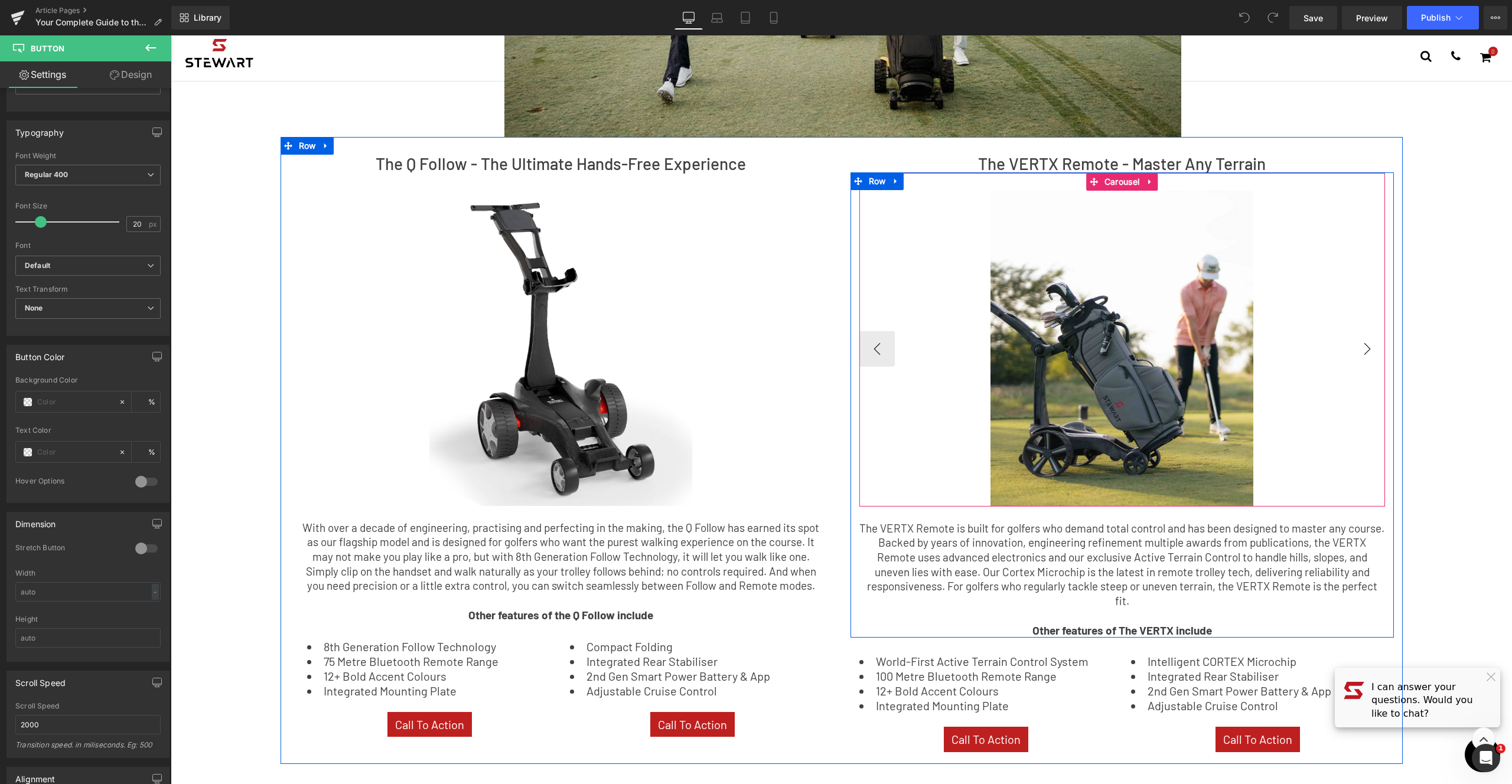
click at [1365, 355] on button "›" at bounding box center [1367, 349] width 35 height 35
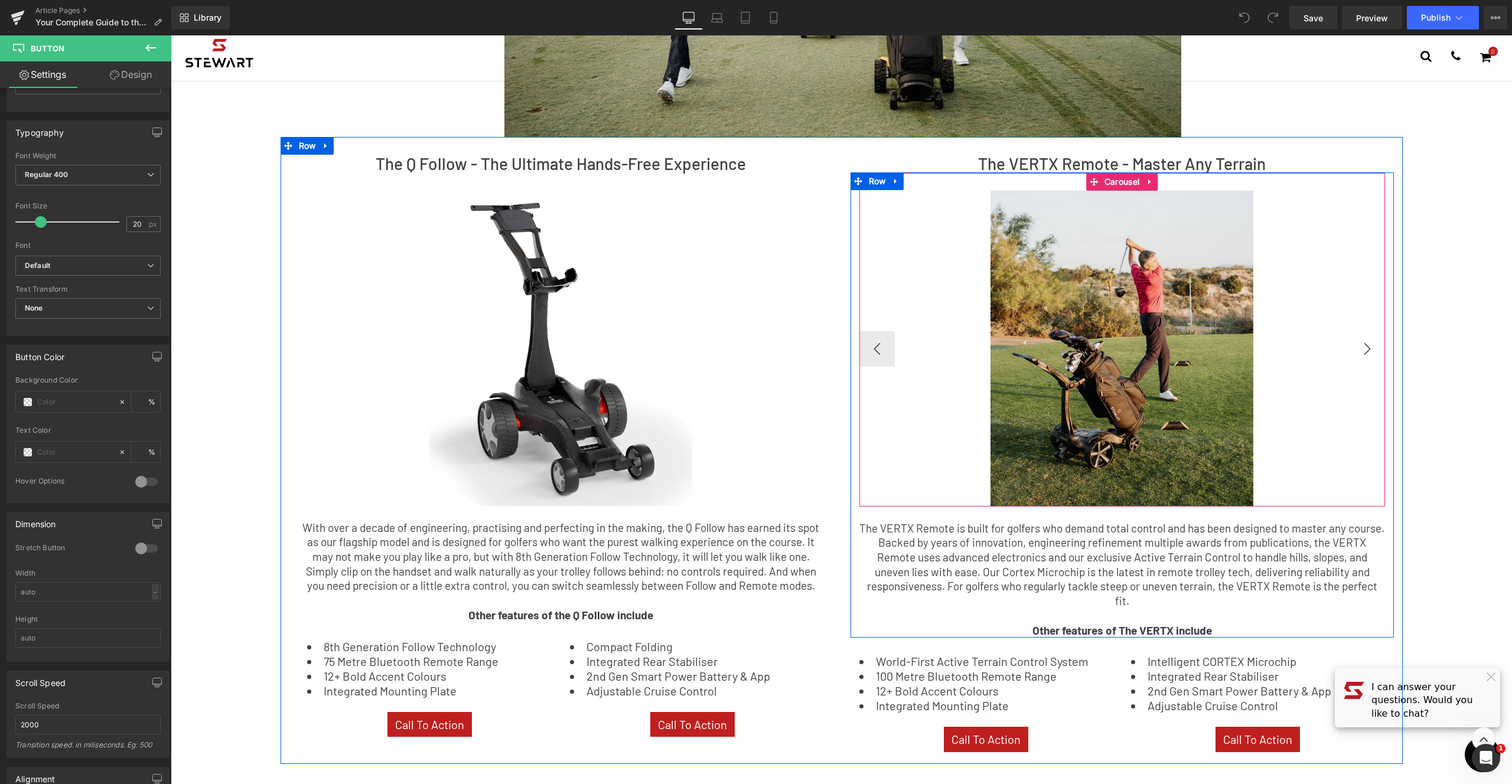
click at [1365, 355] on button "›" at bounding box center [1367, 349] width 35 height 35
click at [878, 343] on button "‹" at bounding box center [877, 349] width 35 height 35
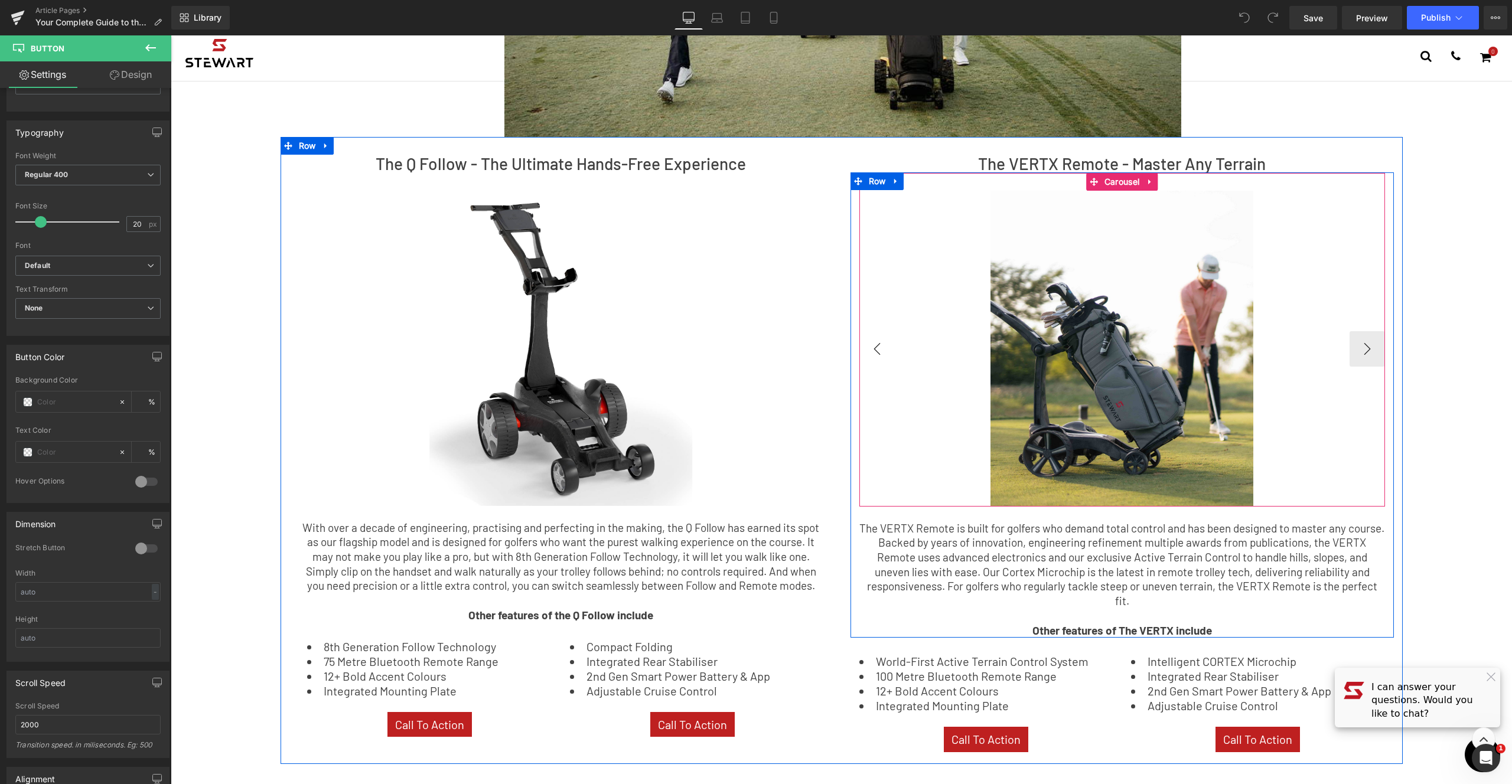
click at [878, 343] on button "‹" at bounding box center [877, 349] width 35 height 35
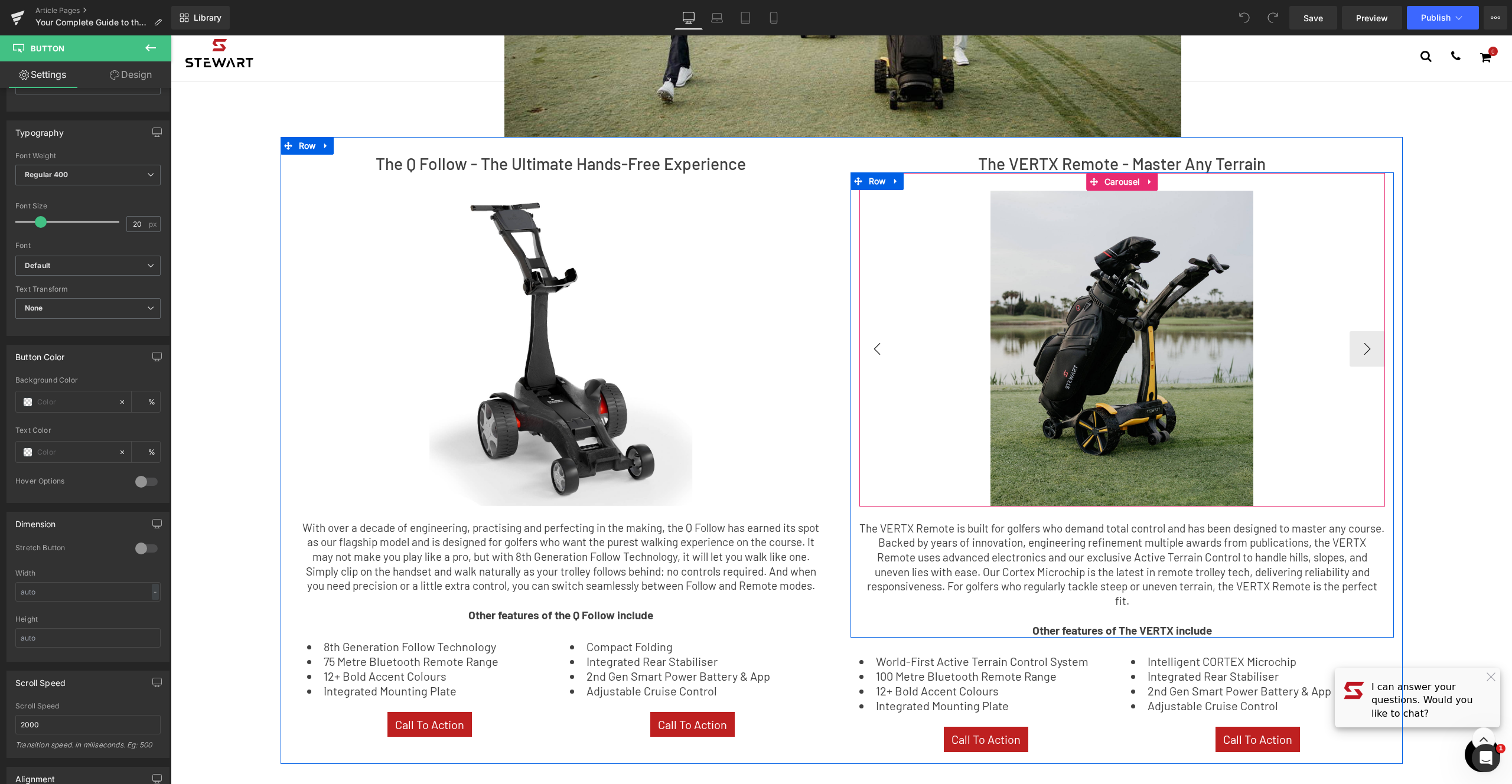
click at [878, 343] on button "‹" at bounding box center [877, 349] width 35 height 35
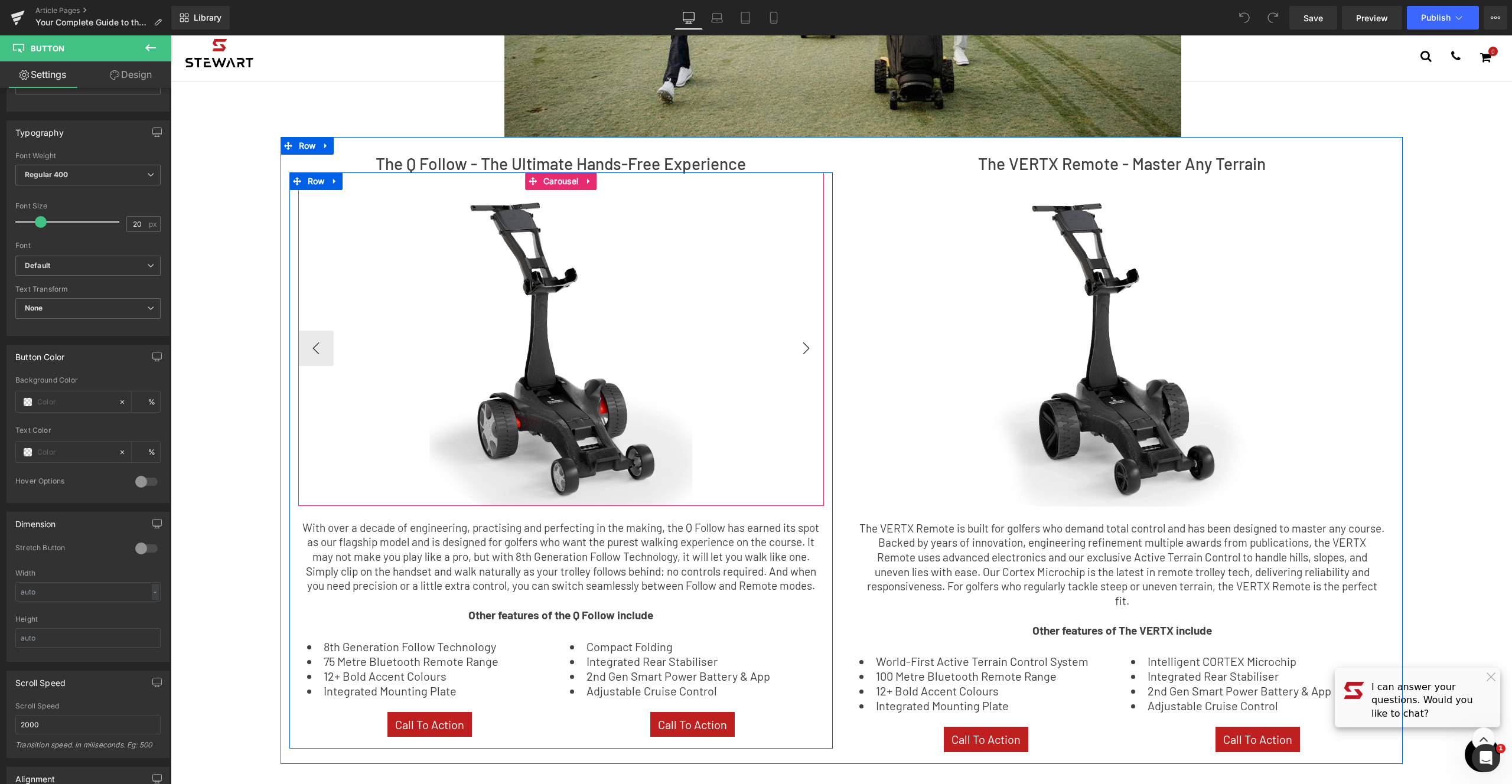
click at [812, 340] on button "›" at bounding box center [806, 348] width 35 height 35
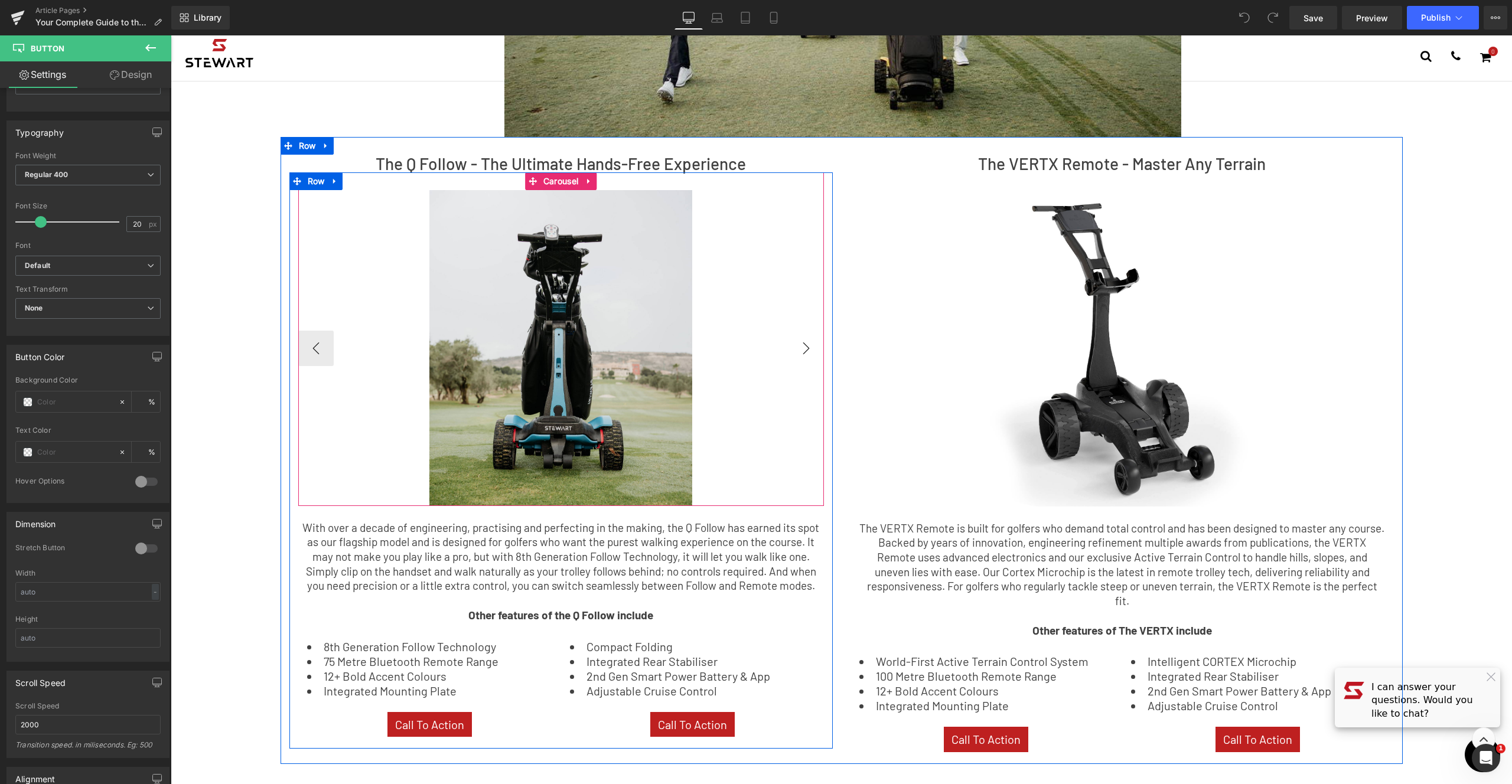
click at [812, 340] on button "›" at bounding box center [806, 348] width 35 height 35
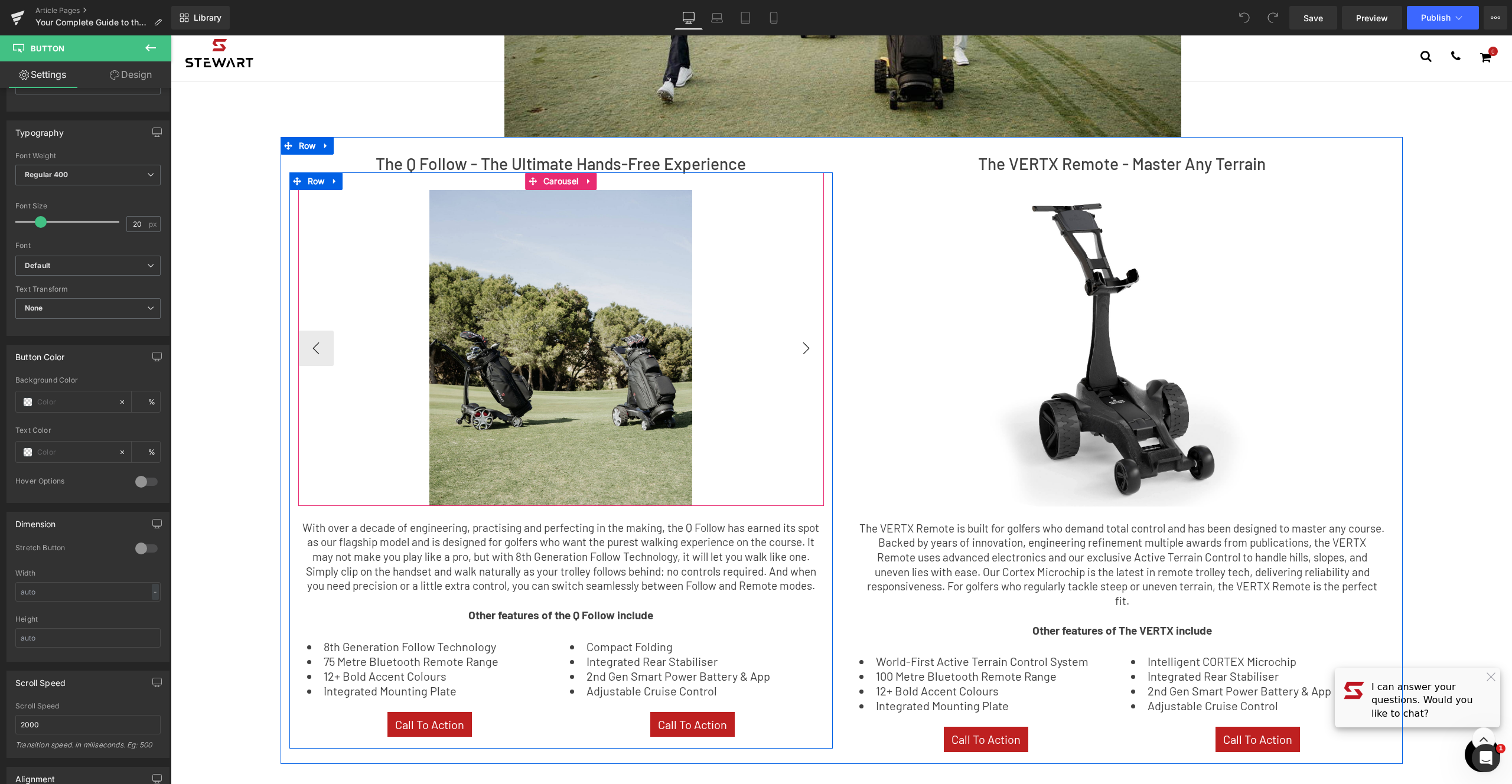
click at [812, 340] on button "›" at bounding box center [806, 348] width 35 height 35
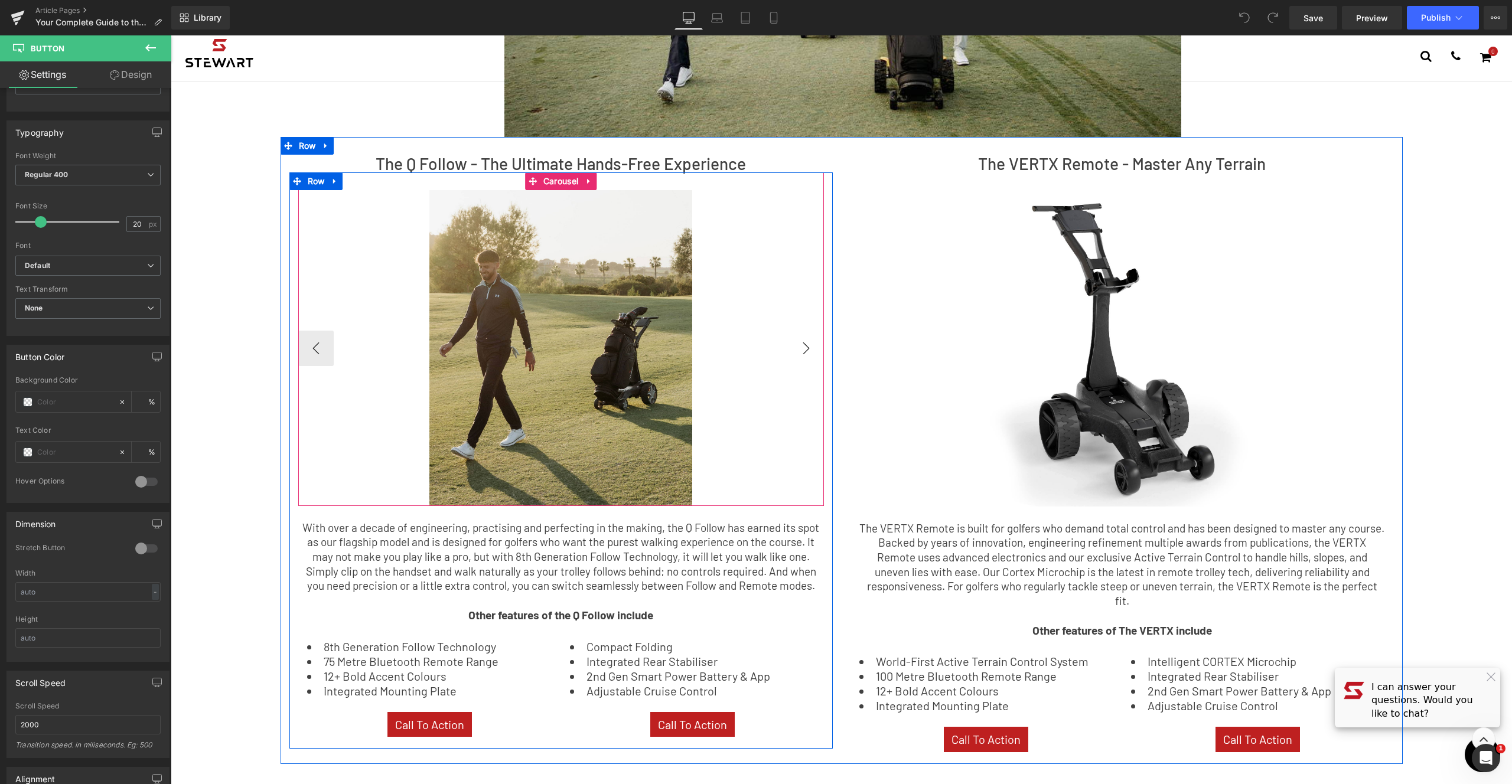
click at [812, 340] on button "›" at bounding box center [806, 348] width 35 height 35
click at [314, 341] on button "‹" at bounding box center [315, 348] width 35 height 35
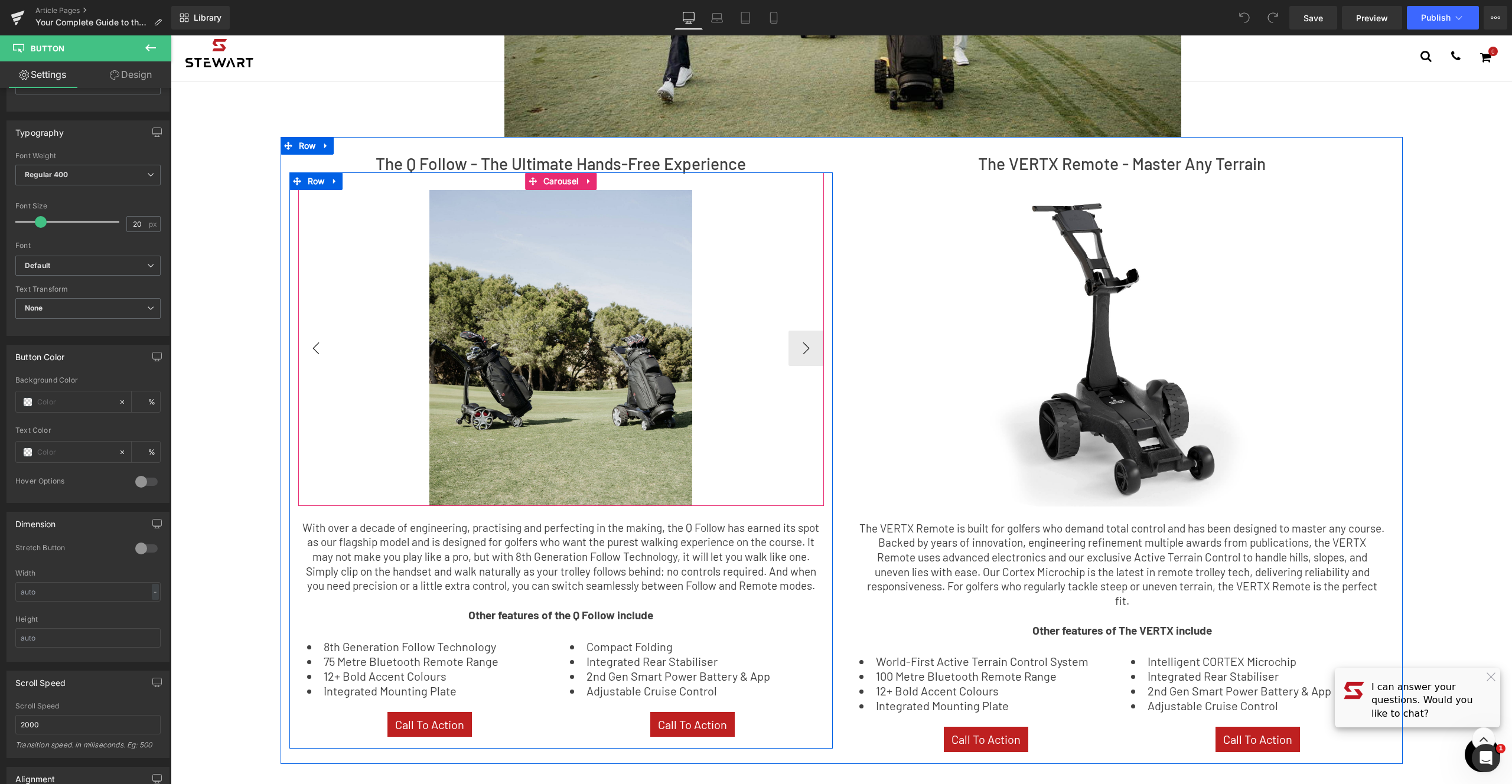
click at [314, 341] on button "‹" at bounding box center [315, 348] width 35 height 35
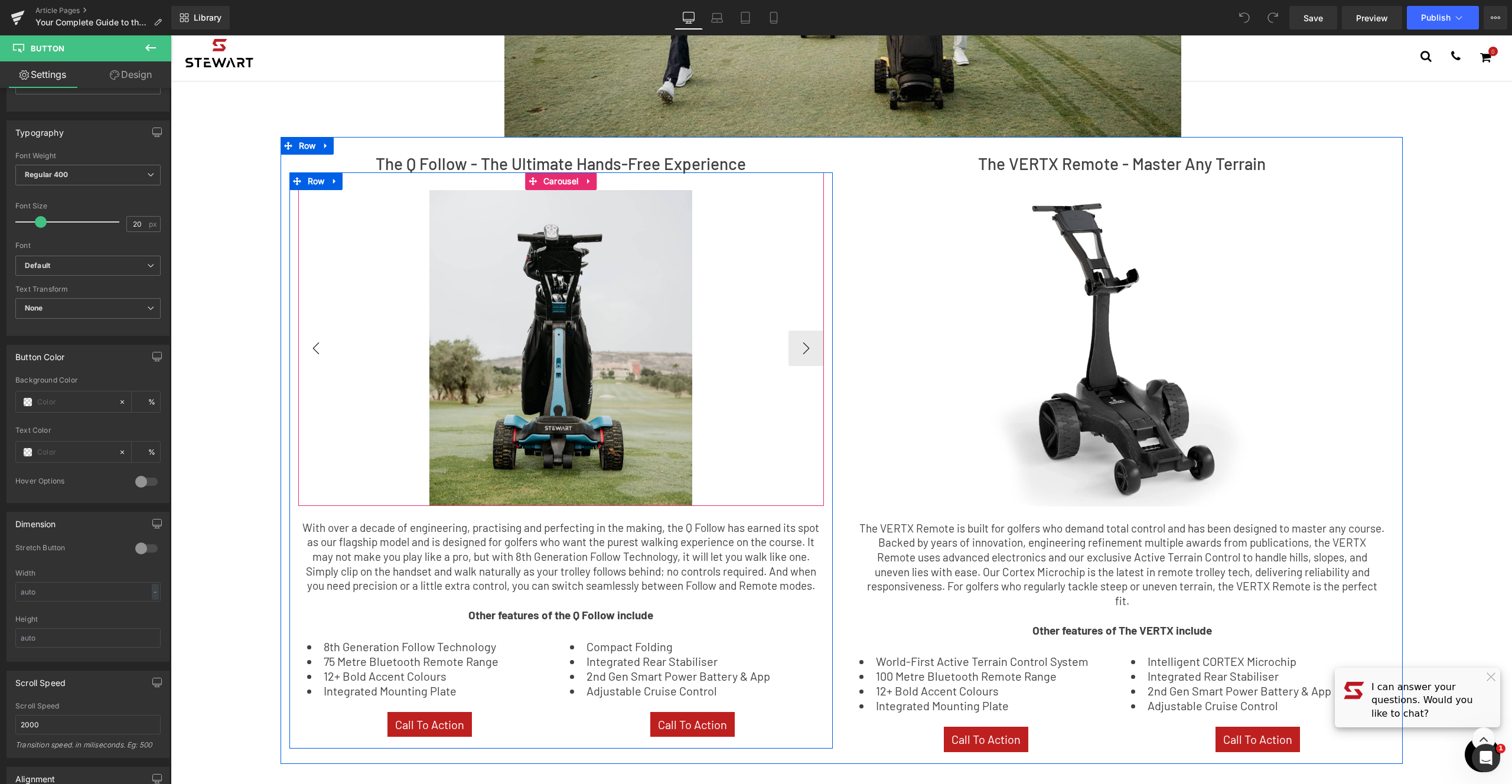
click at [314, 341] on button "‹" at bounding box center [315, 348] width 35 height 35
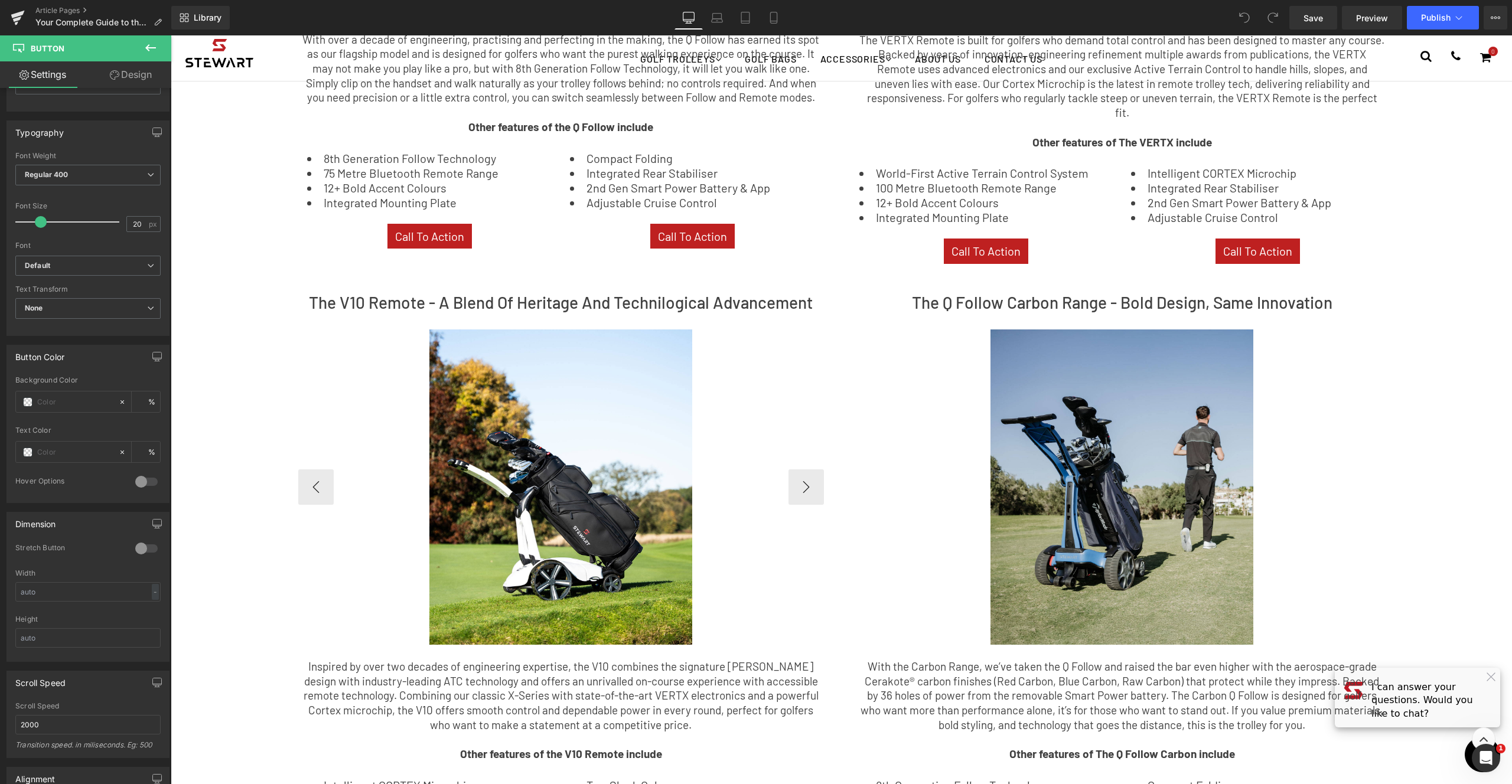
scroll to position [896, 0]
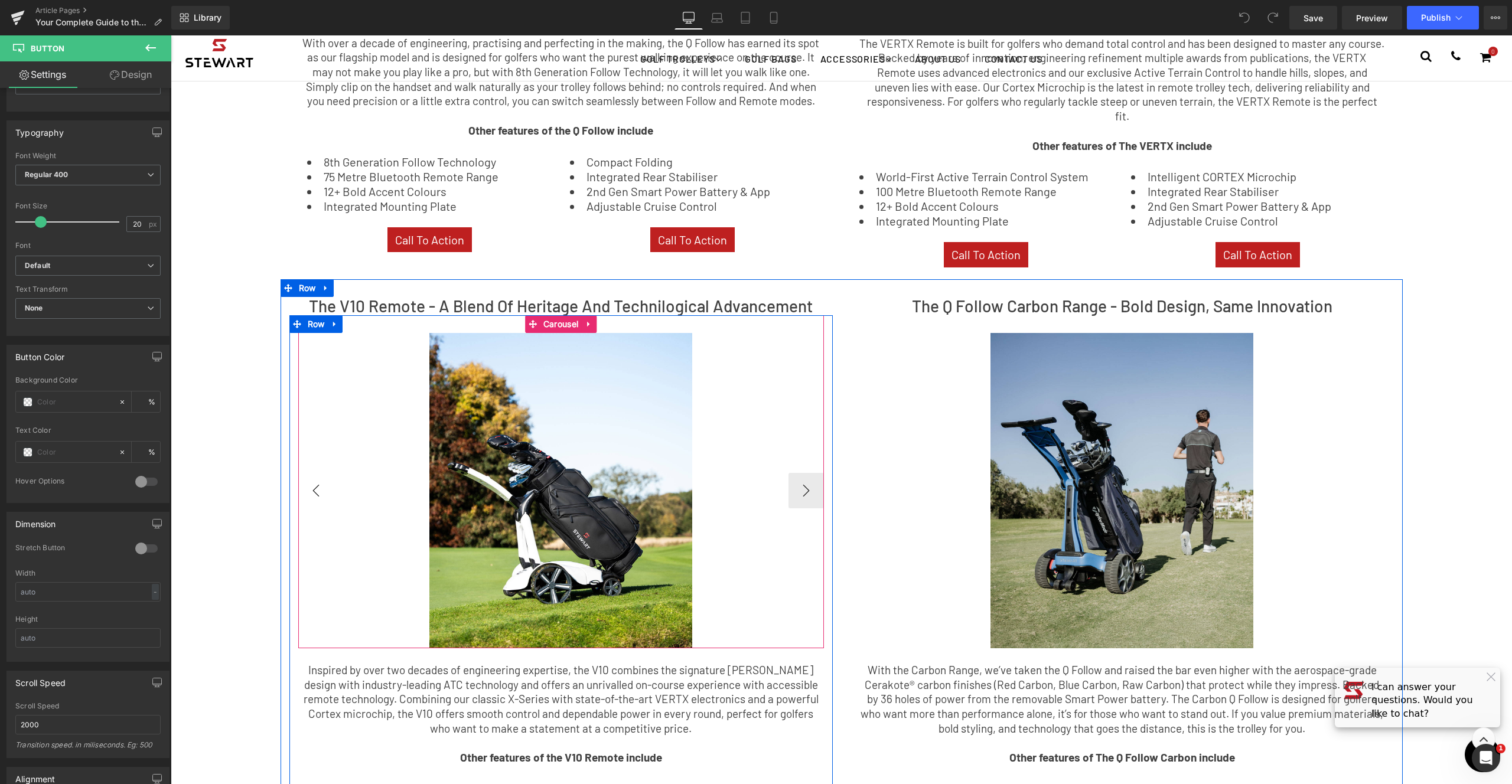
click at [313, 480] on button "‹" at bounding box center [315, 490] width 35 height 35
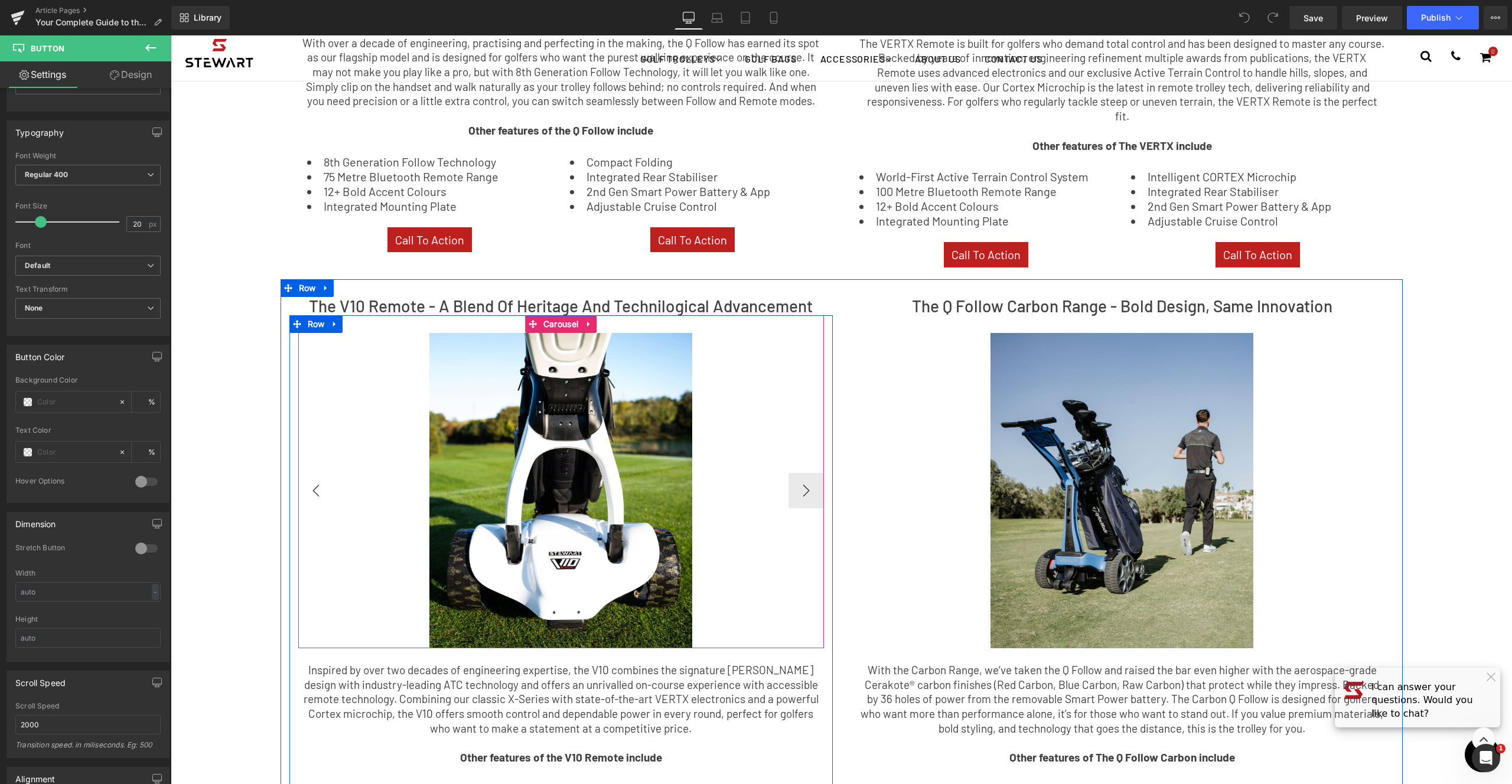
click at [313, 480] on button "‹" at bounding box center [315, 490] width 35 height 35
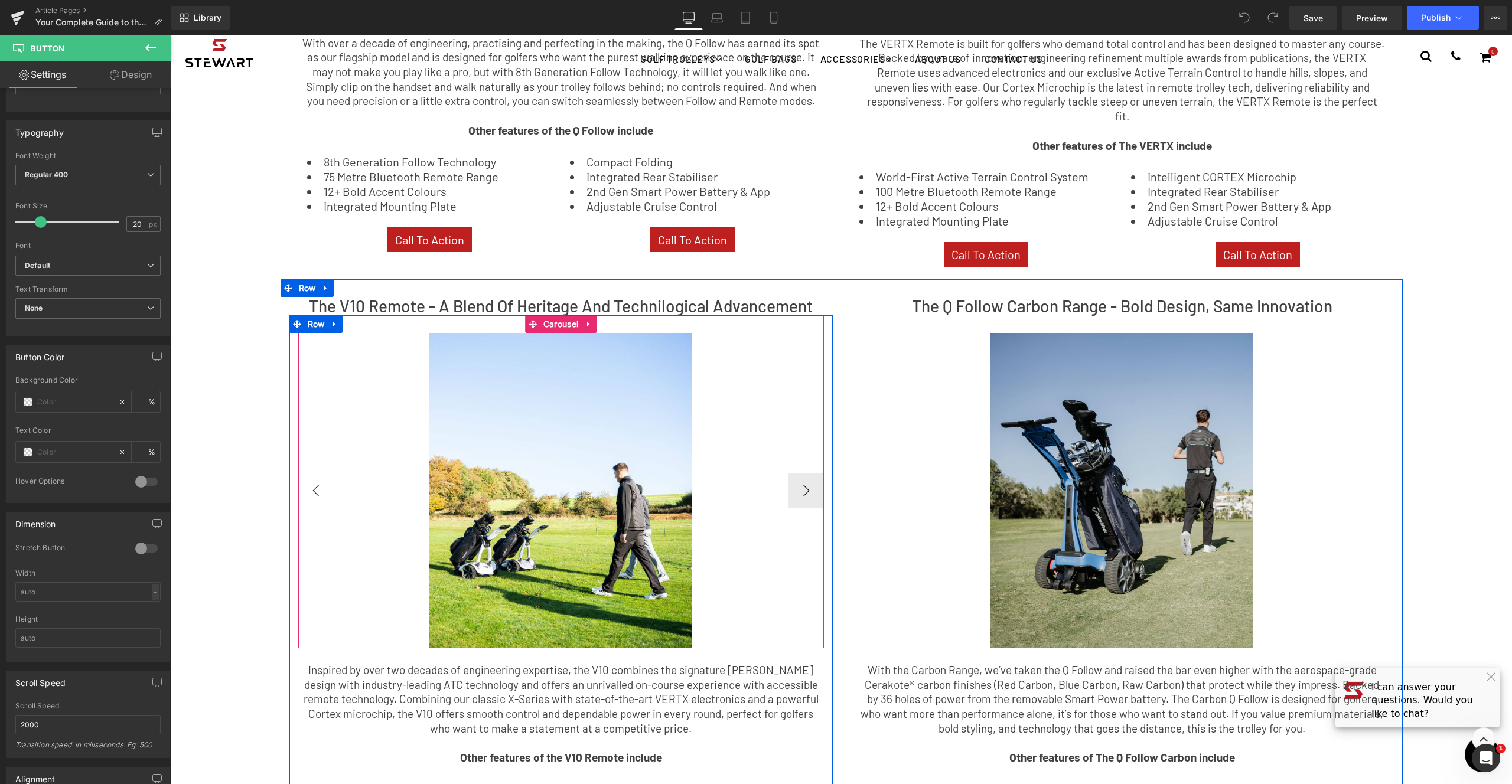
click at [313, 480] on button "‹" at bounding box center [315, 490] width 35 height 35
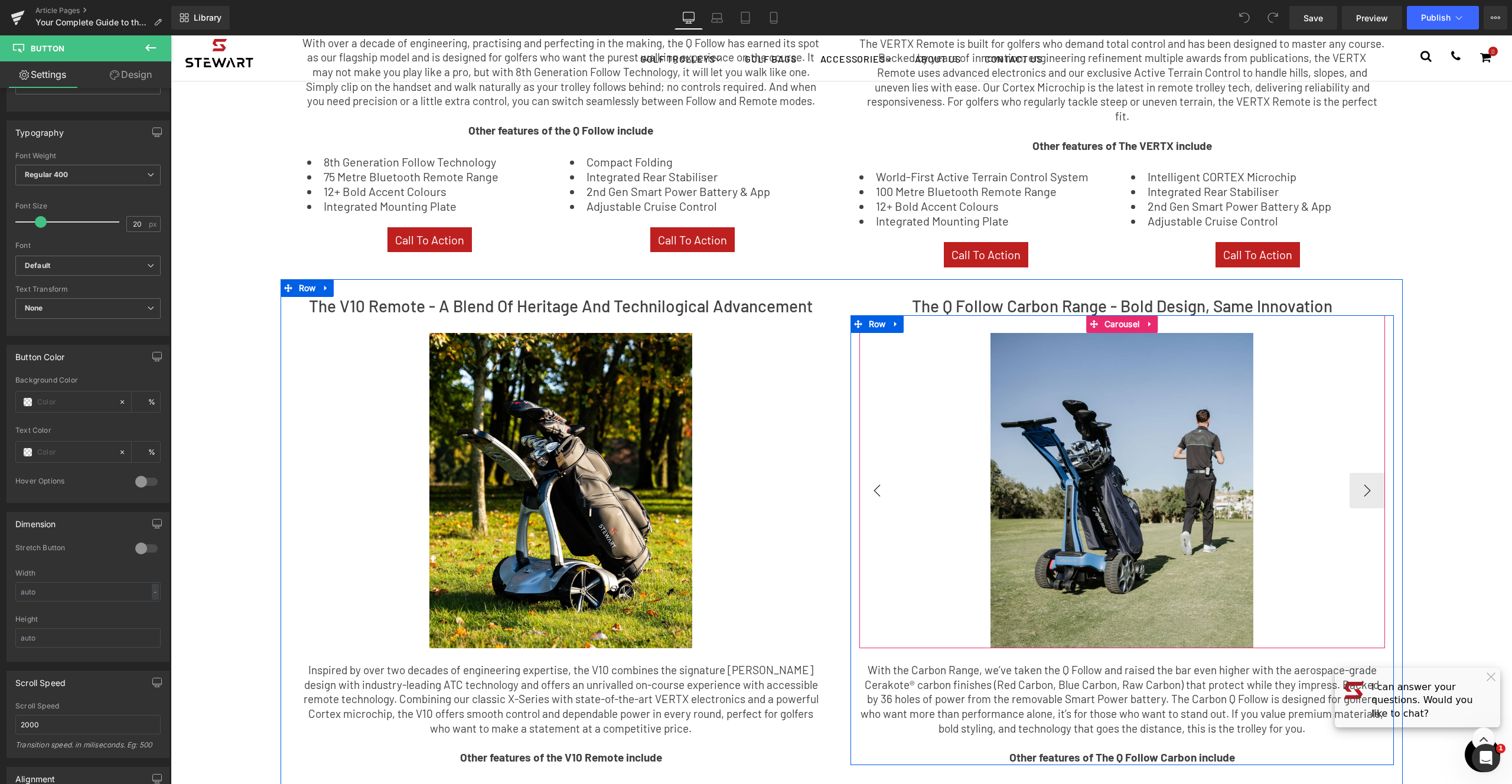
click at [874, 478] on button "‹" at bounding box center [877, 490] width 35 height 35
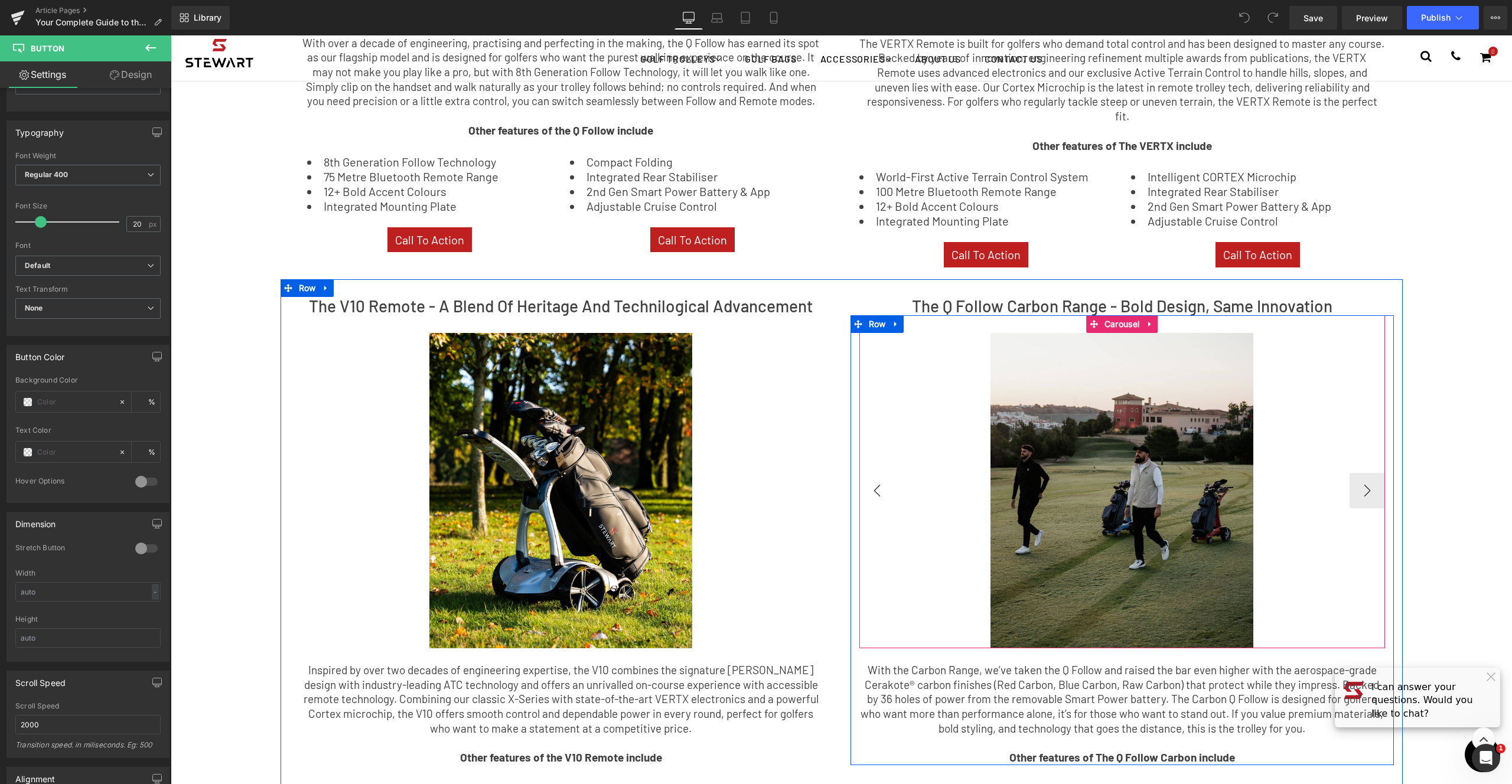
click at [874, 478] on button "‹" at bounding box center [877, 490] width 35 height 35
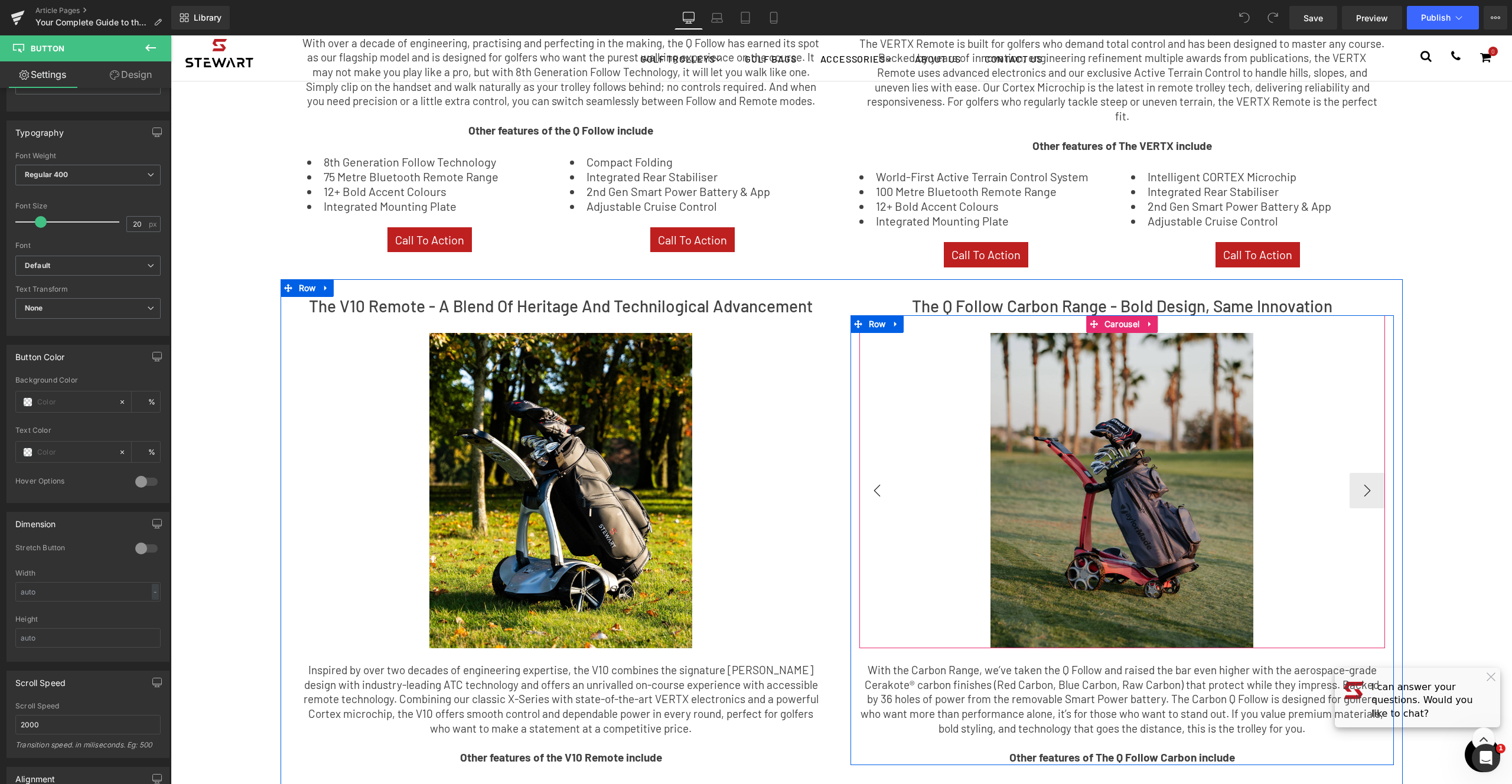
click at [874, 478] on button "‹" at bounding box center [877, 490] width 35 height 35
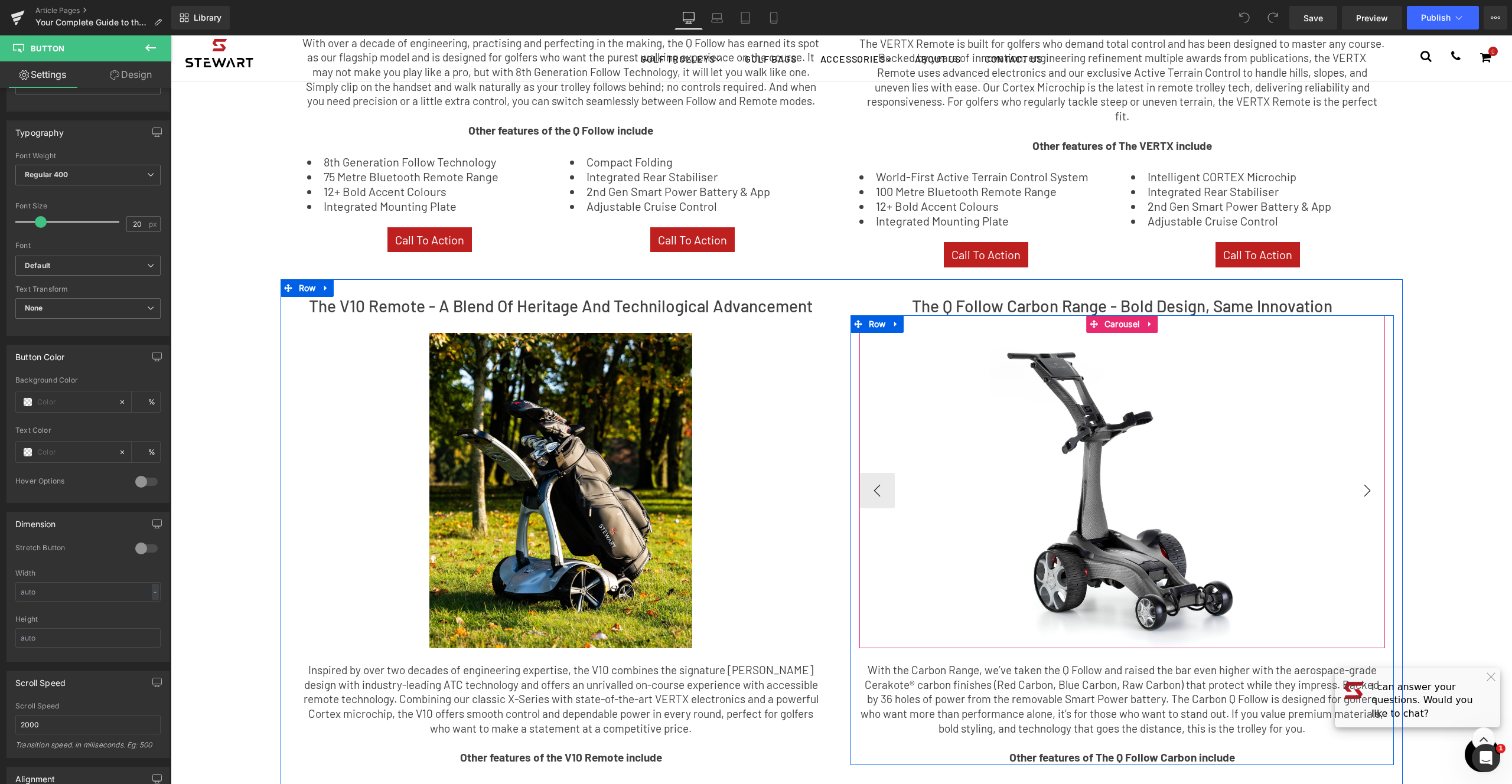
click at [1368, 482] on button "›" at bounding box center [1367, 490] width 35 height 35
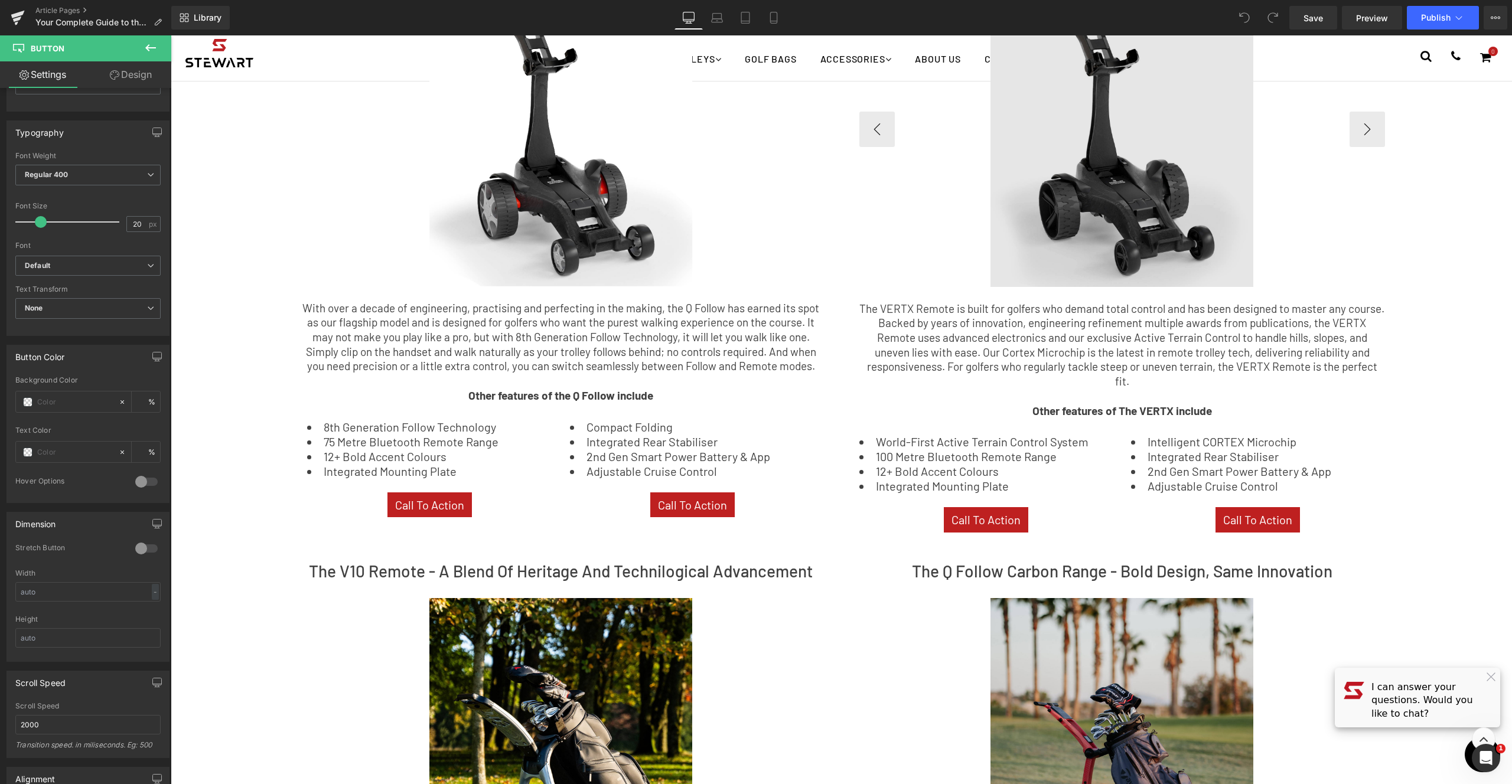
scroll to position [305, 0]
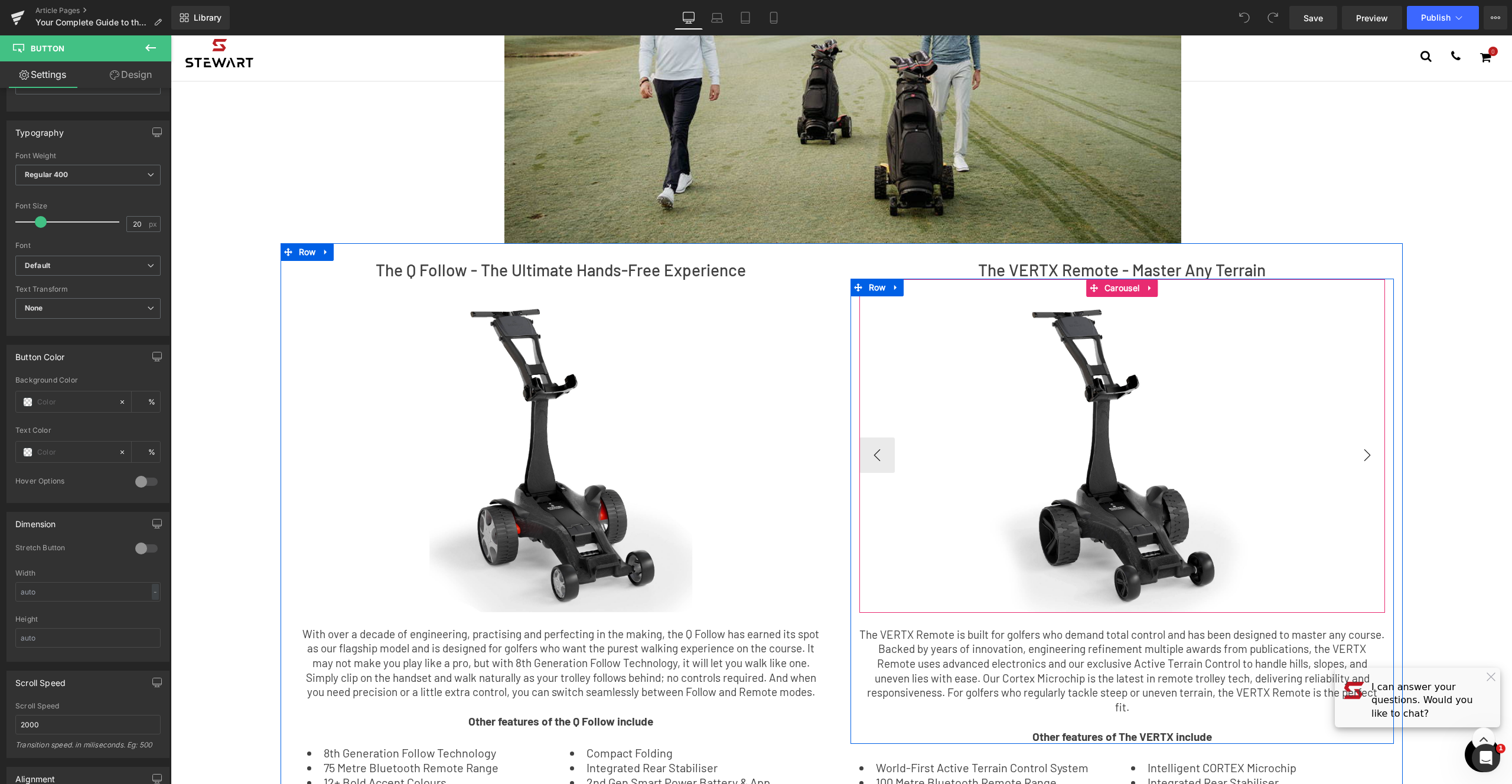
click at [1368, 446] on button "›" at bounding box center [1367, 455] width 35 height 35
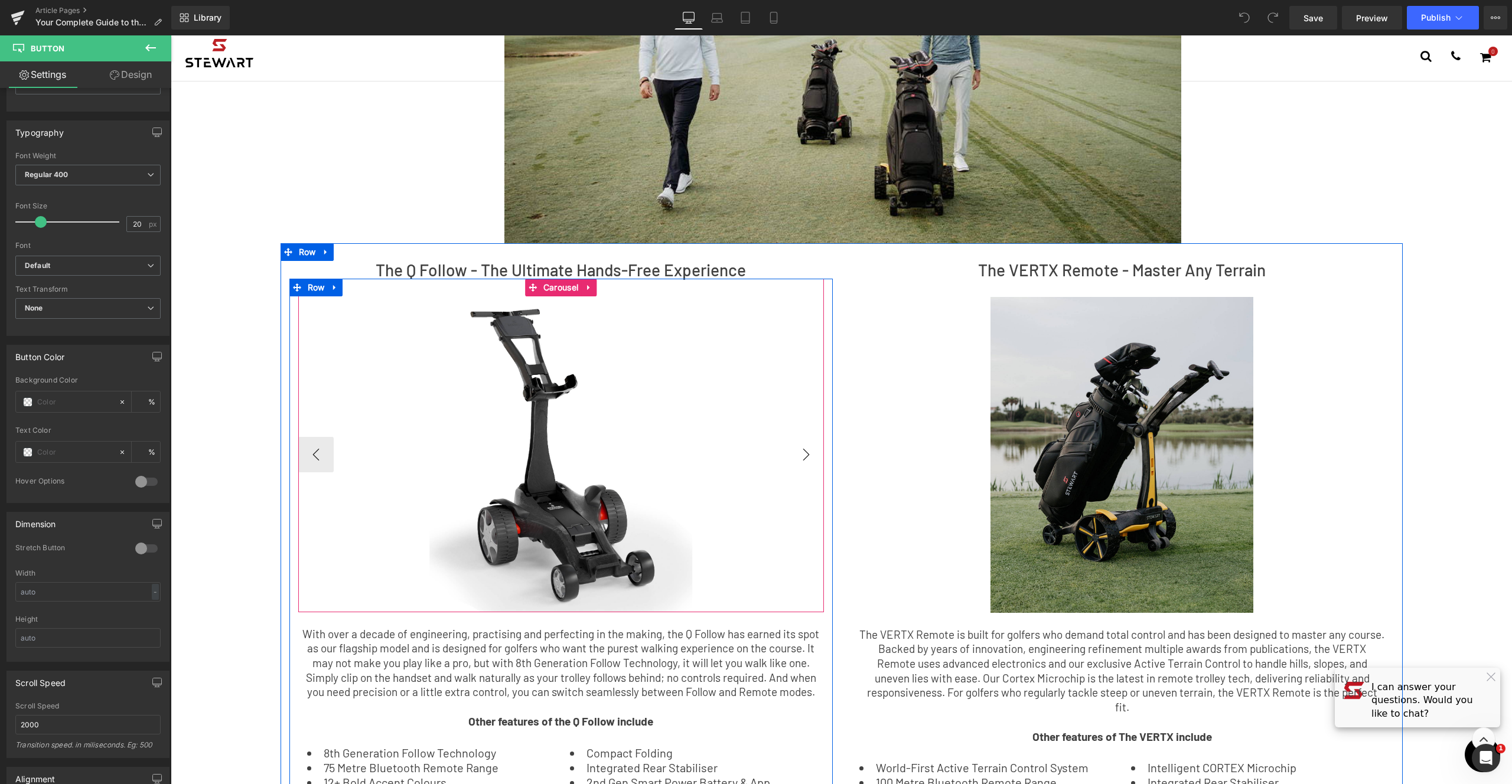
click at [798, 461] on button "›" at bounding box center [806, 454] width 35 height 35
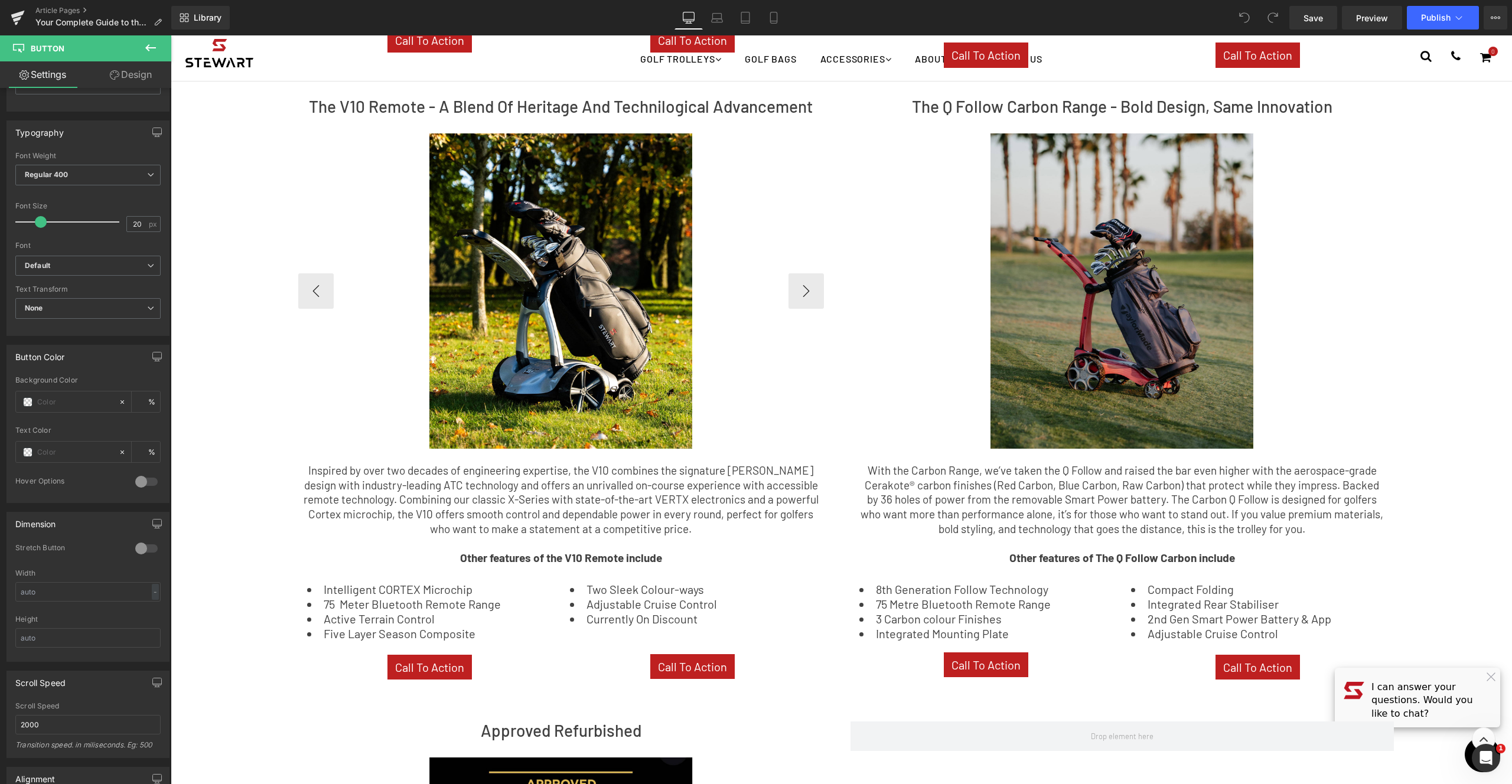
scroll to position [1327, 0]
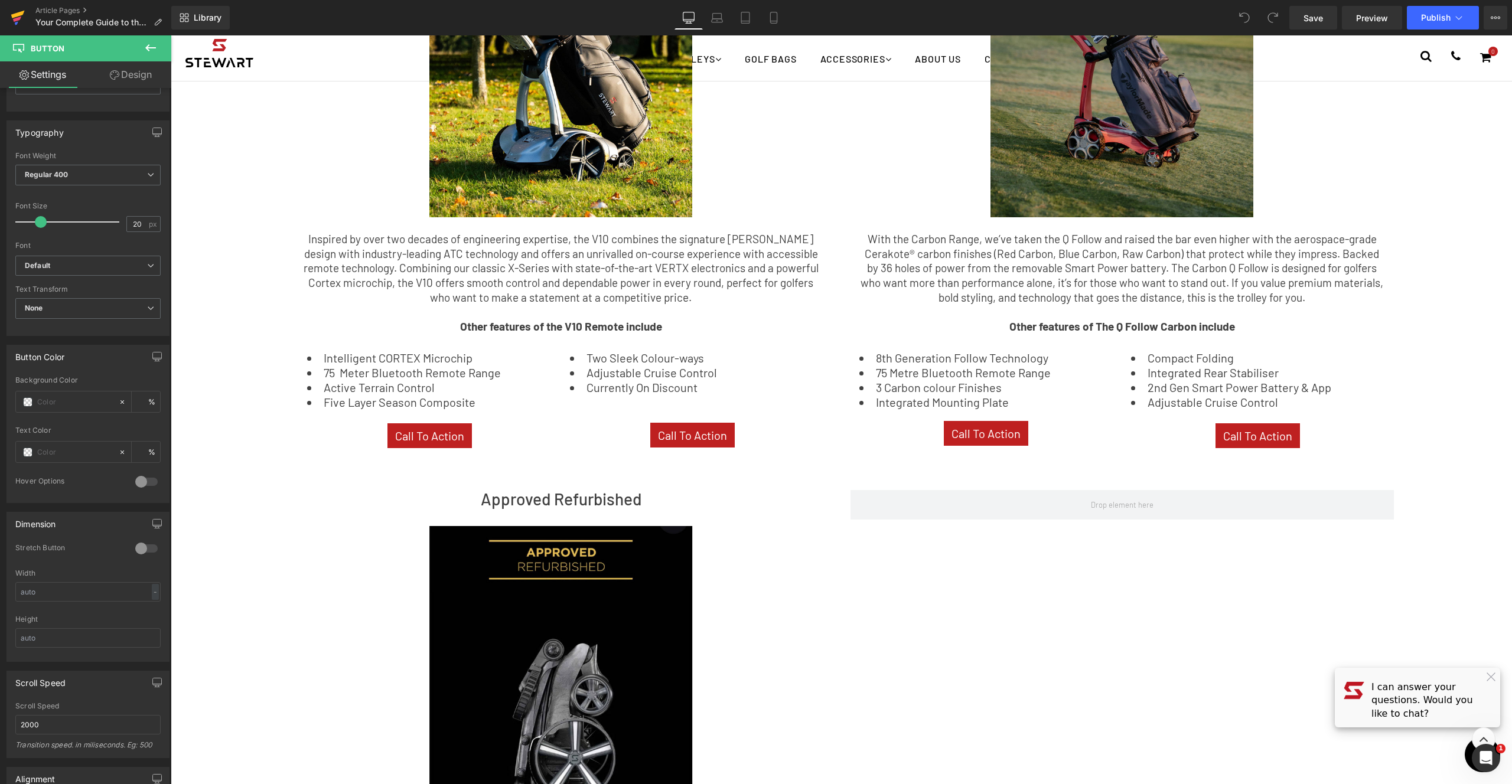
click at [15, 22] on icon at bounding box center [18, 18] width 14 height 30
